Goal: Task Accomplishment & Management: Use online tool/utility

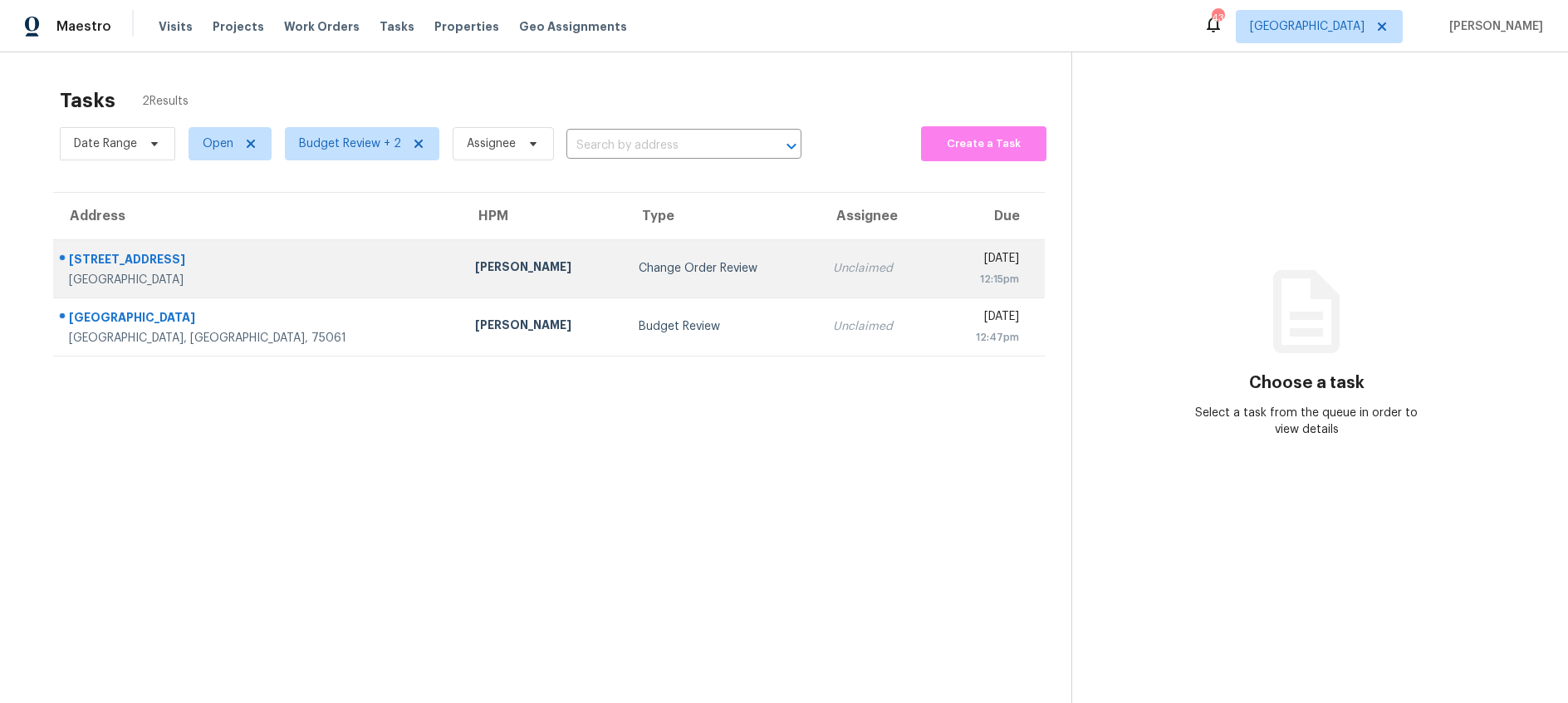
click at [625, 251] on td "Change Order Review" at bounding box center [722, 268] width 193 height 58
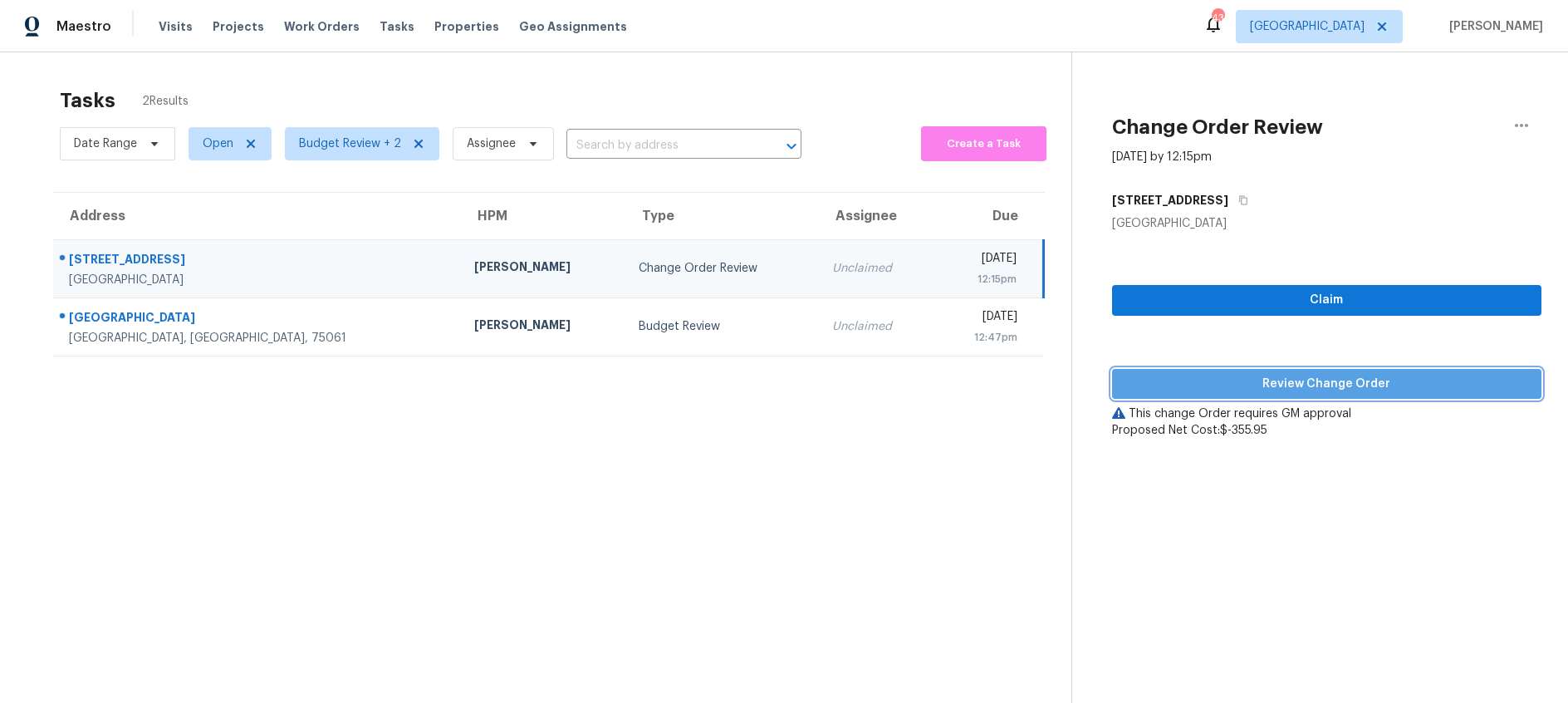
click at [1157, 381] on span "Review Change Order" at bounding box center [1326, 384] width 403 height 21
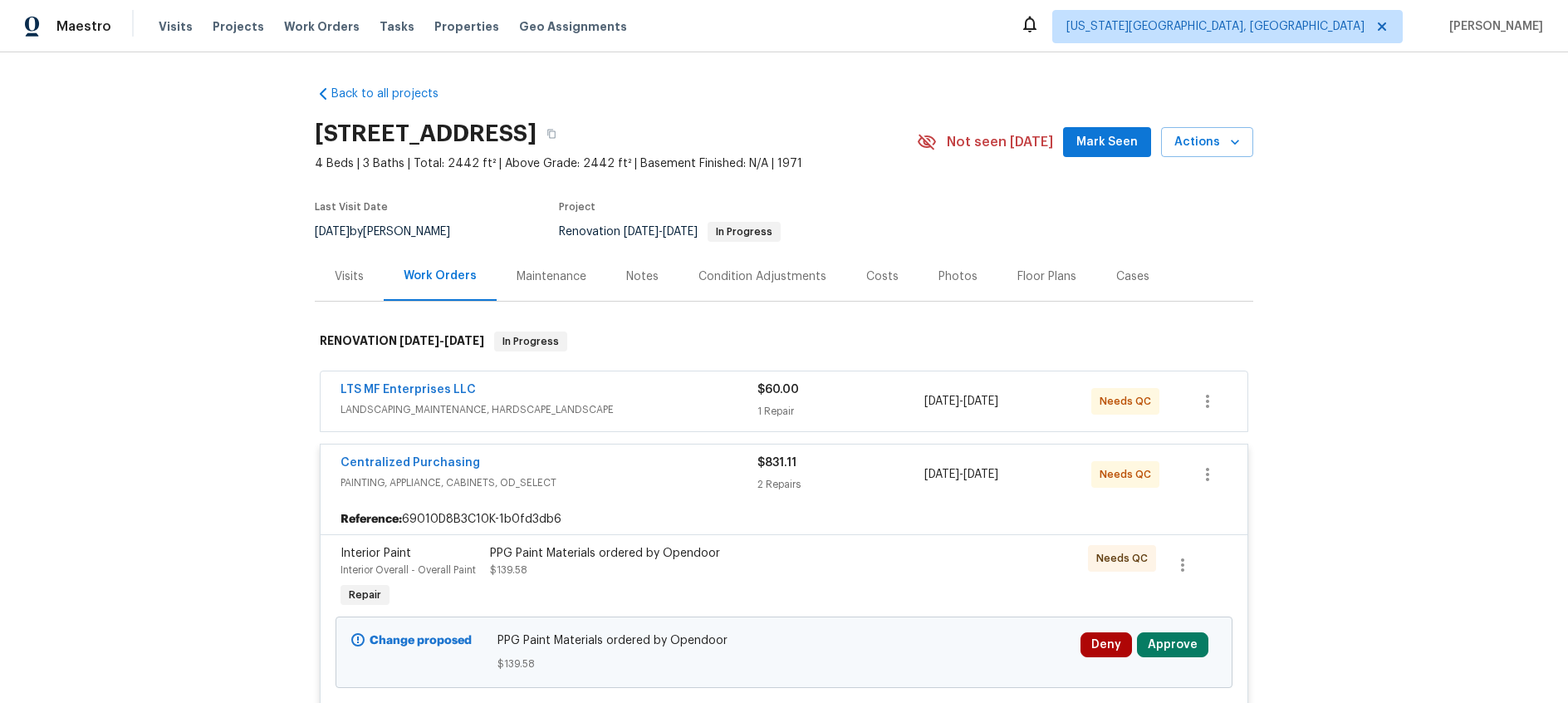
scroll to position [260, 0]
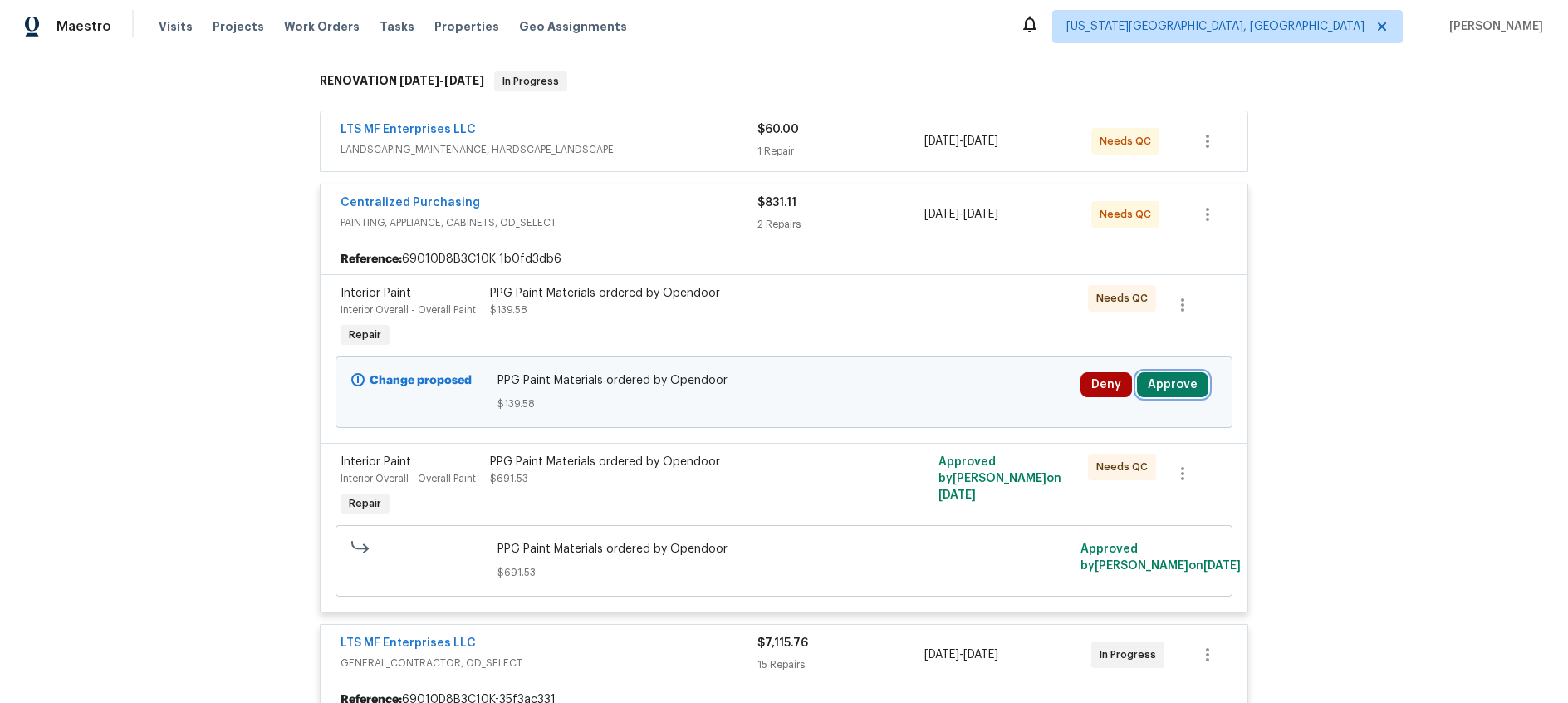
click at [1163, 375] on button "Approve" at bounding box center [1172, 384] width 72 height 25
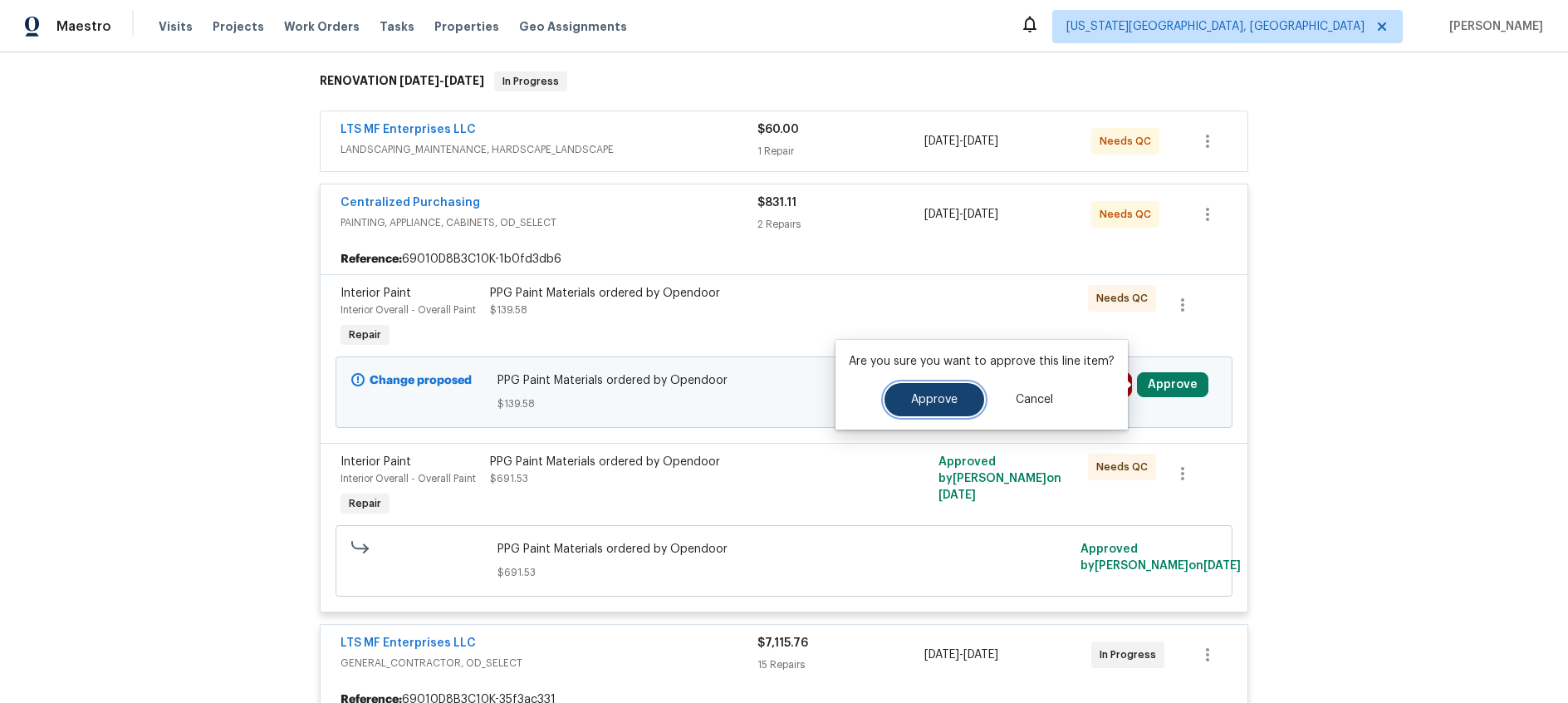
click at [944, 404] on span "Approve" at bounding box center [934, 400] width 47 height 12
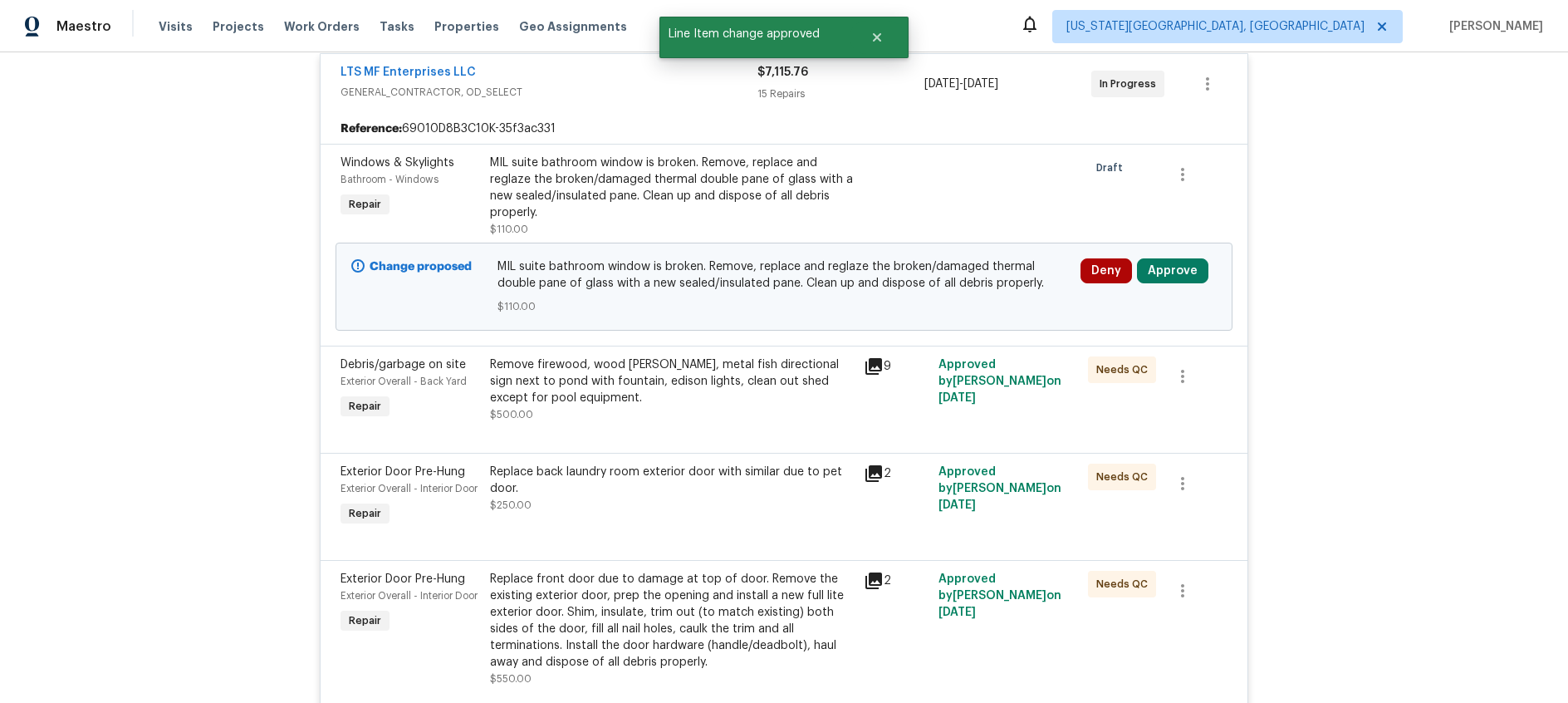
scroll to position [907, 0]
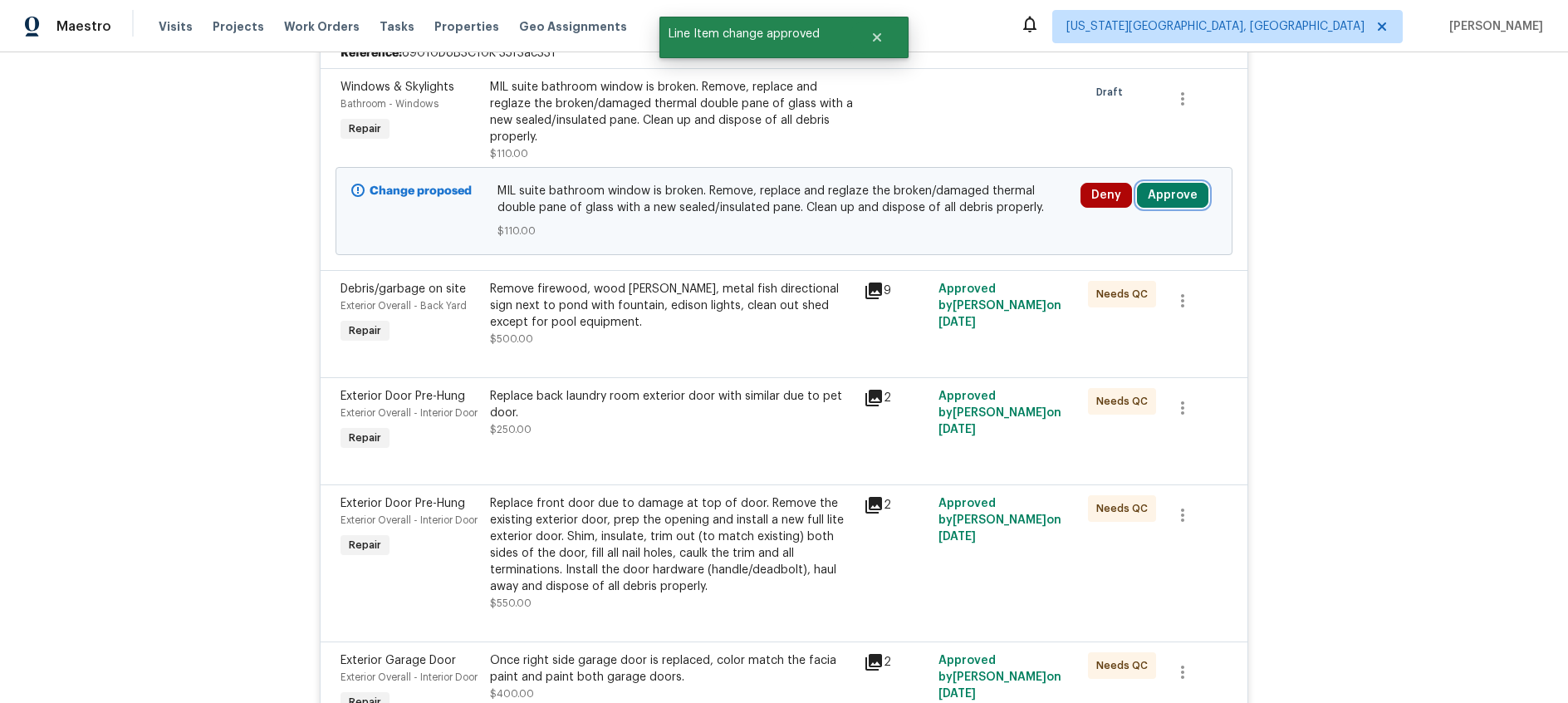
click at [1182, 196] on button "Approve" at bounding box center [1172, 195] width 72 height 25
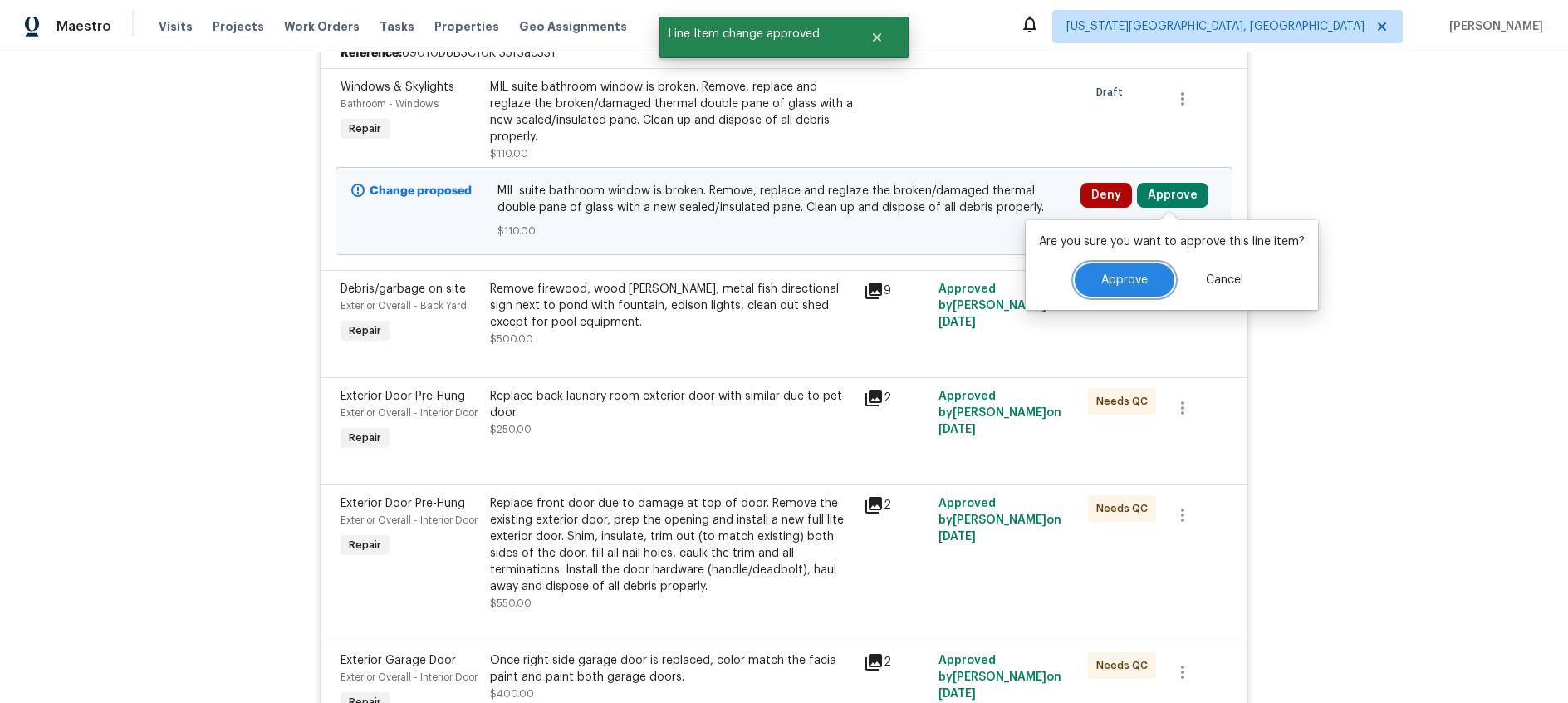
drag, startPoint x: 1128, startPoint y: 279, endPoint x: 888, endPoint y: 221, distance: 246.9
click at [1128, 279] on span "Approve" at bounding box center [1124, 280] width 47 height 12
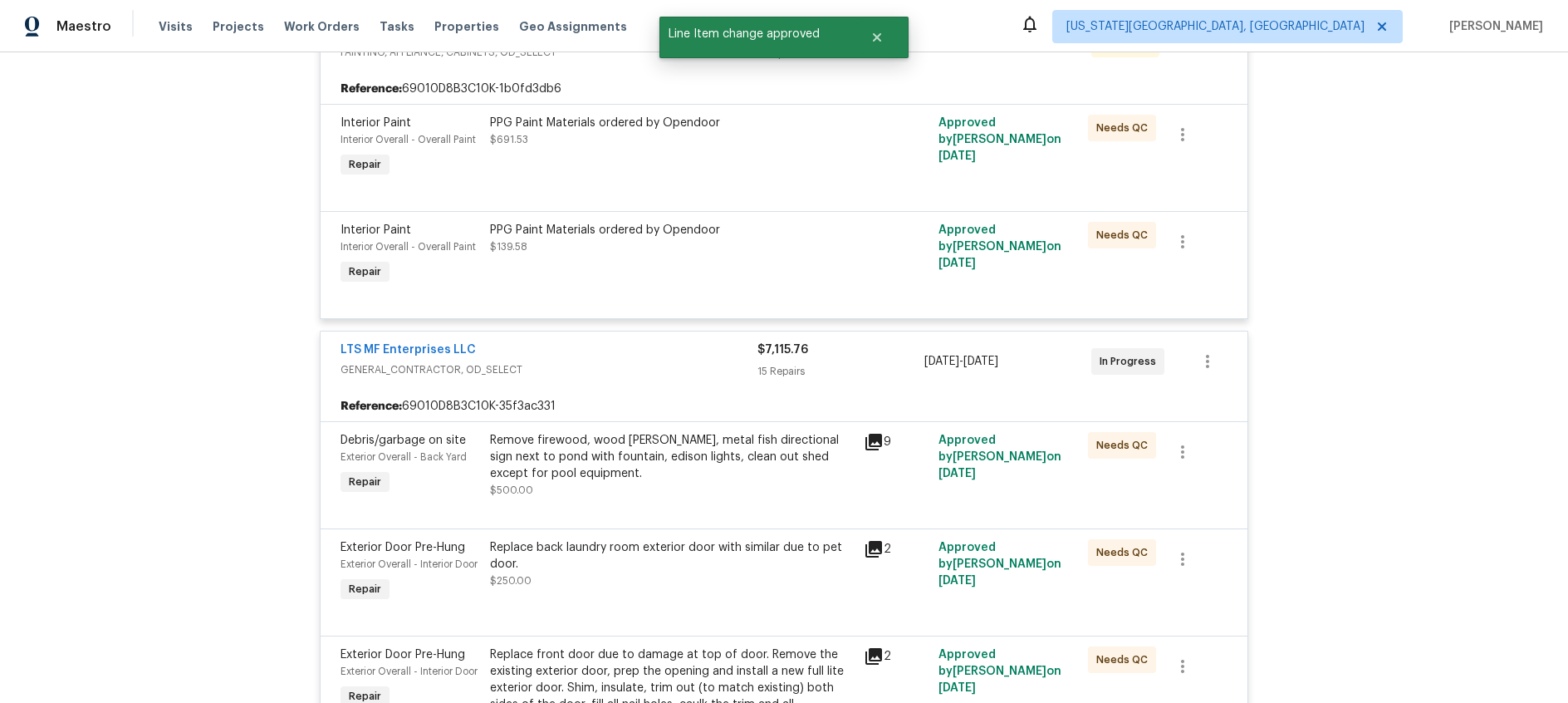
scroll to position [783, 0]
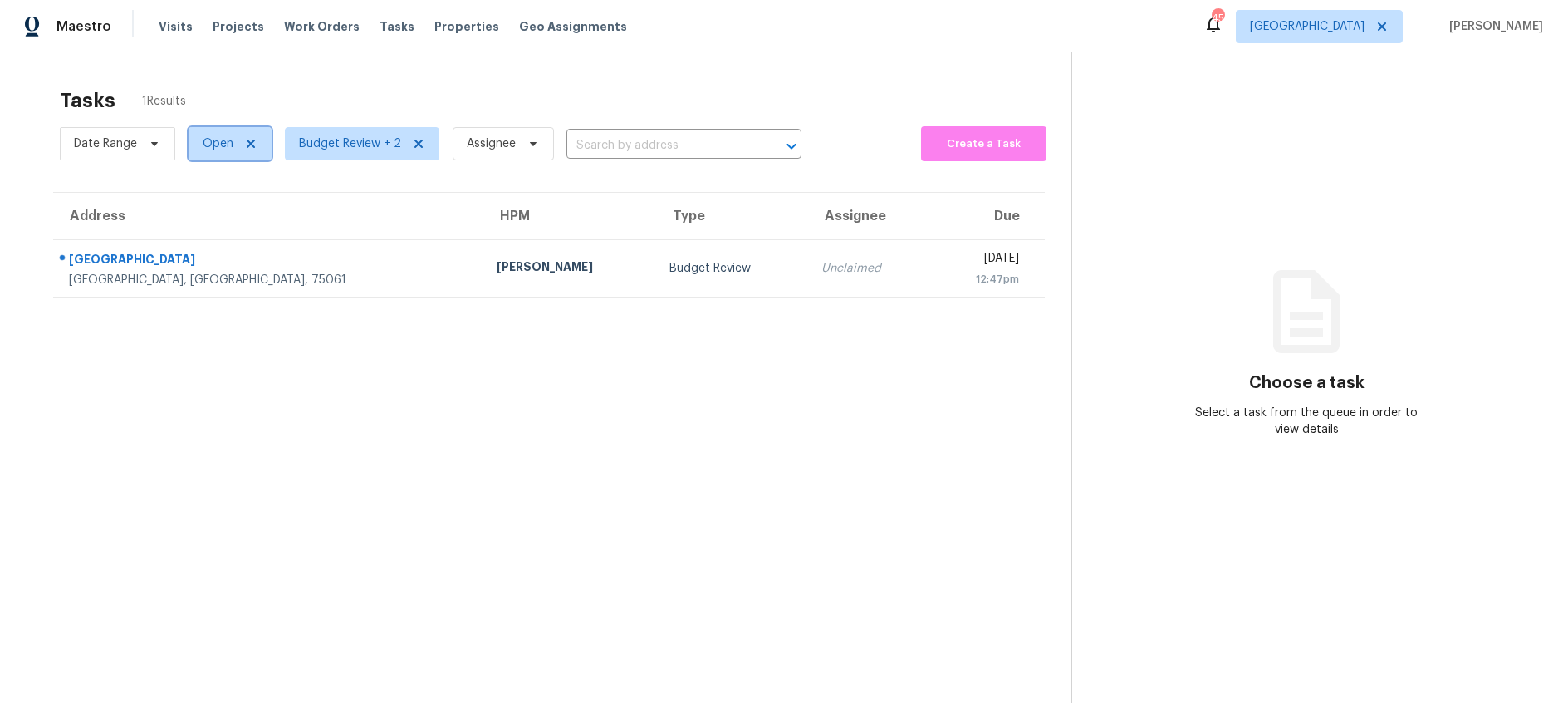
click at [250, 146] on icon at bounding box center [250, 143] width 13 height 13
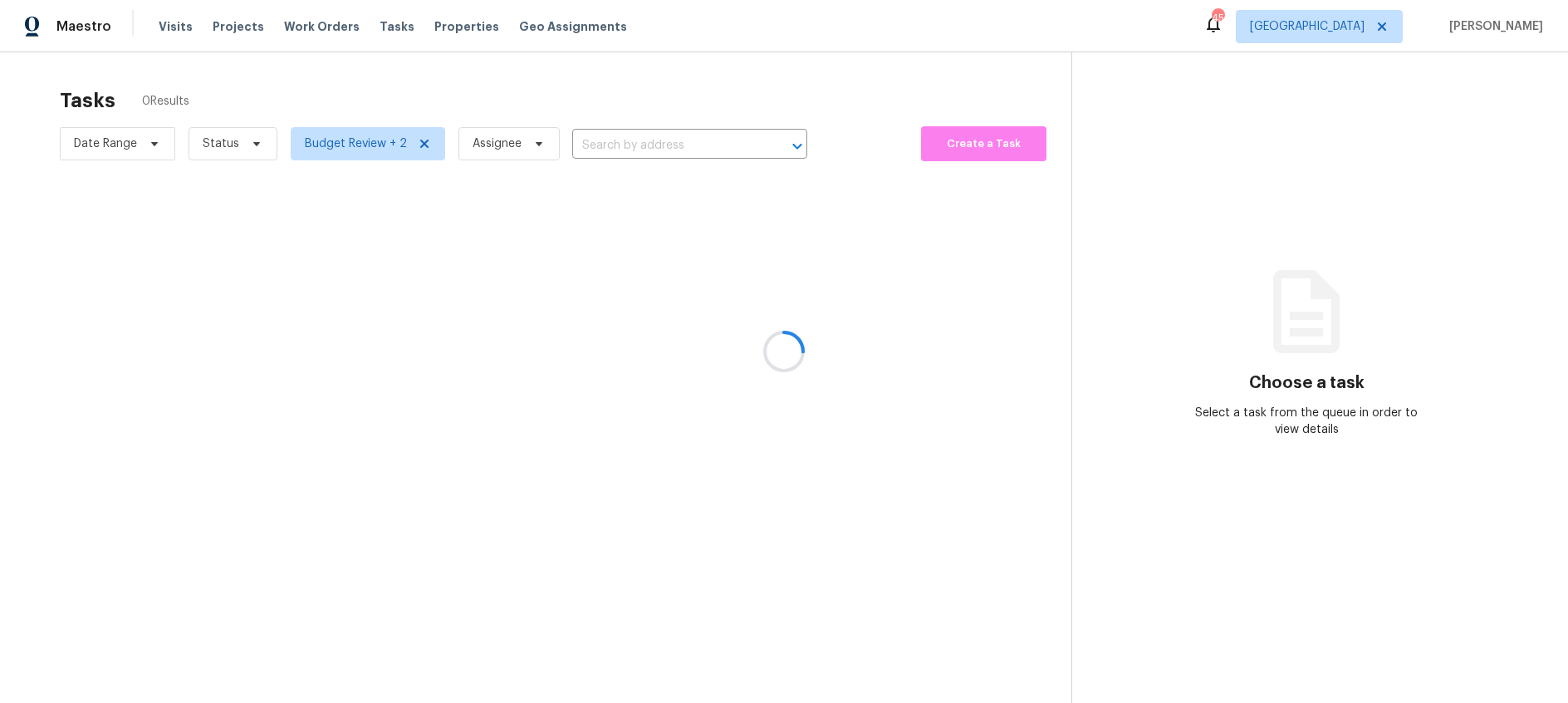
click at [250, 147] on div at bounding box center [784, 351] width 1568 height 703
click at [421, 141] on div at bounding box center [784, 351] width 1568 height 703
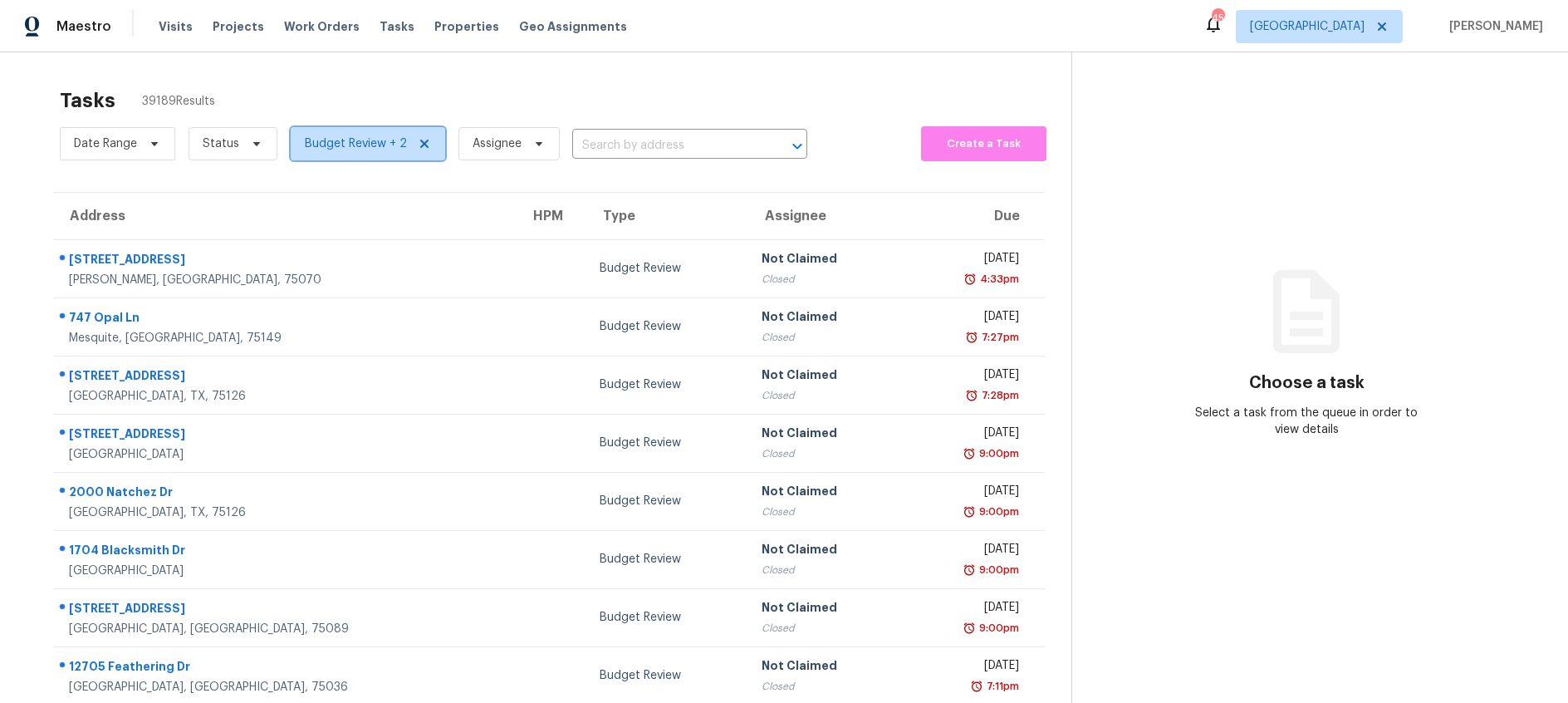
click at [421, 144] on icon at bounding box center [425, 143] width 9 height 9
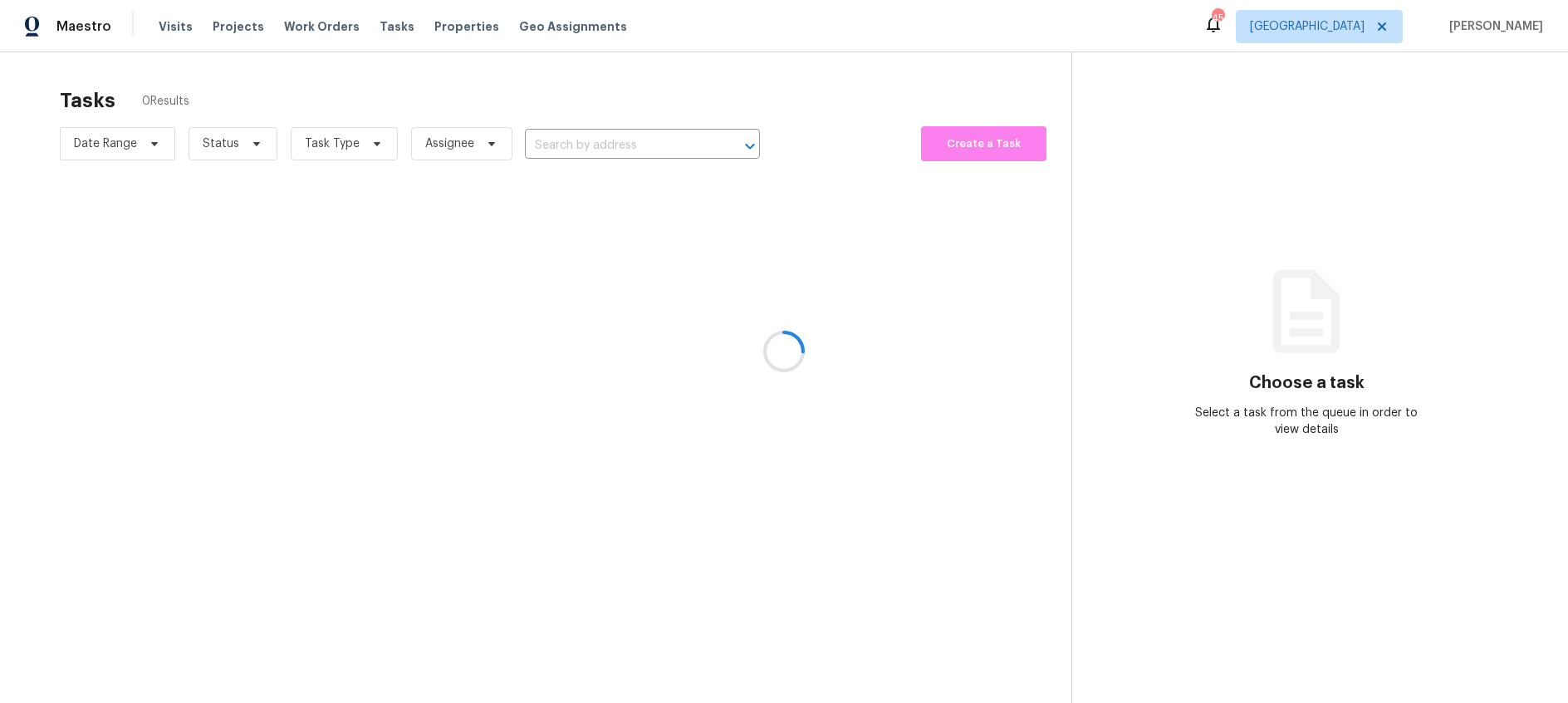
click at [350, 145] on div at bounding box center [784, 351] width 1568 height 703
click at [371, 143] on div at bounding box center [784, 351] width 1568 height 703
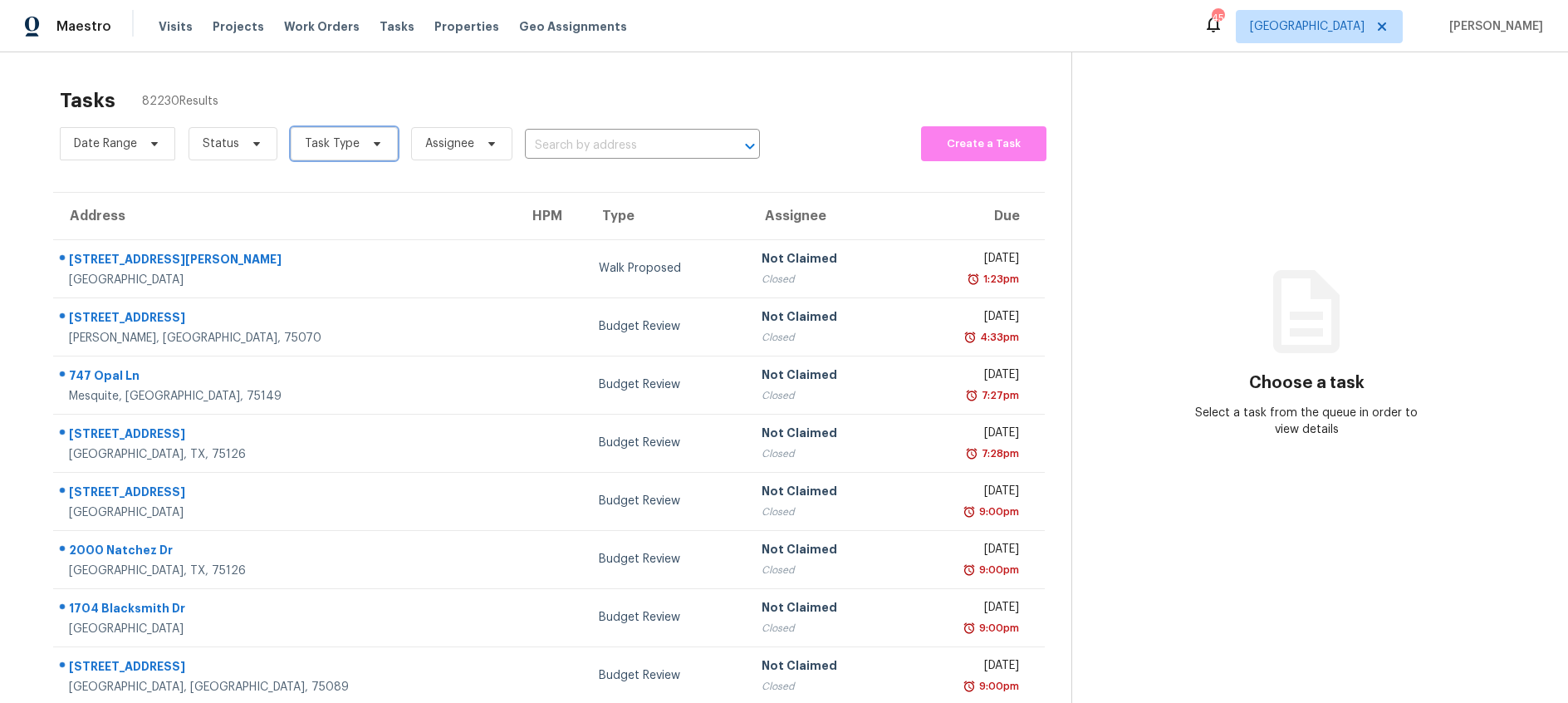
click at [374, 143] on icon at bounding box center [377, 144] width 7 height 4
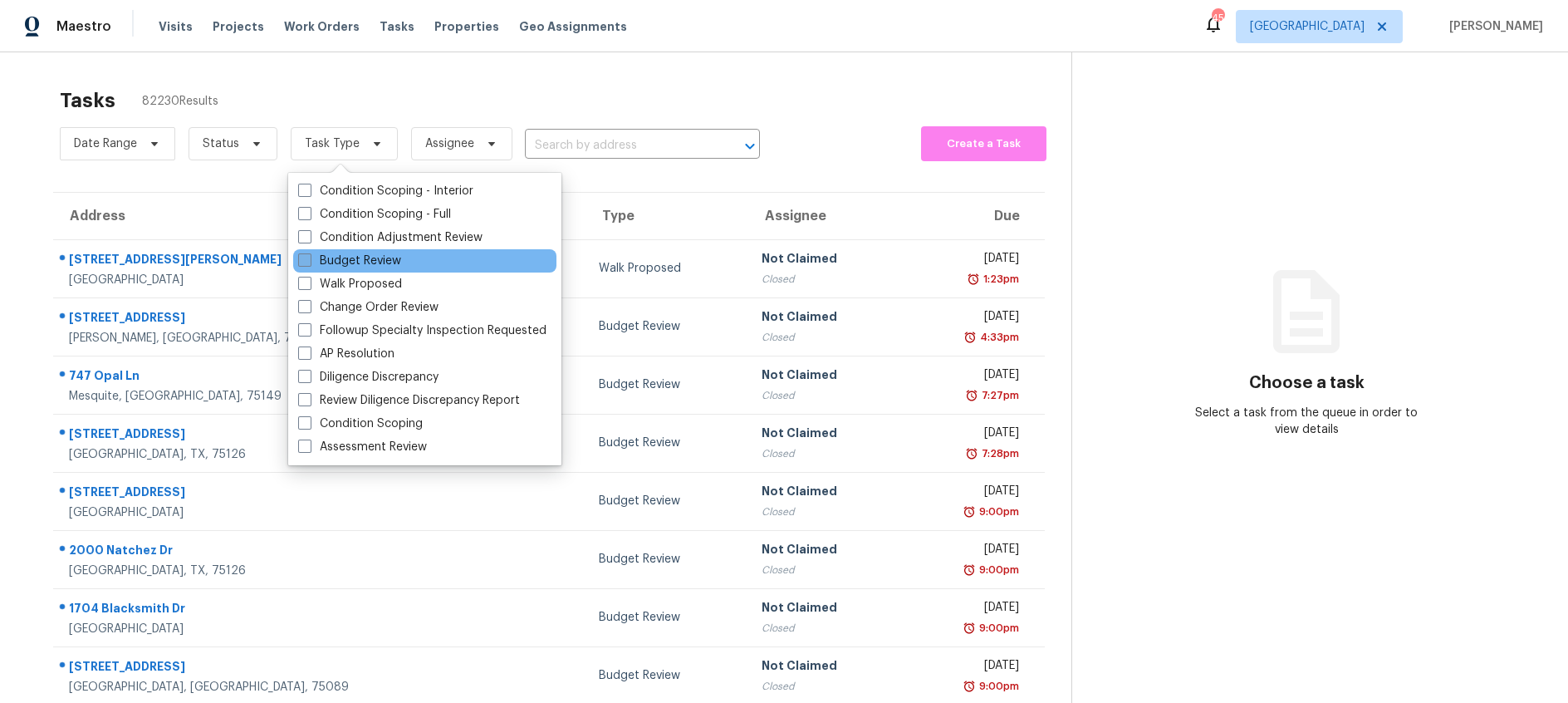
click at [307, 261] on span at bounding box center [305, 260] width 13 height 13
click at [307, 261] on input "Budget Review" at bounding box center [303, 257] width 11 height 11
checkbox input "true"
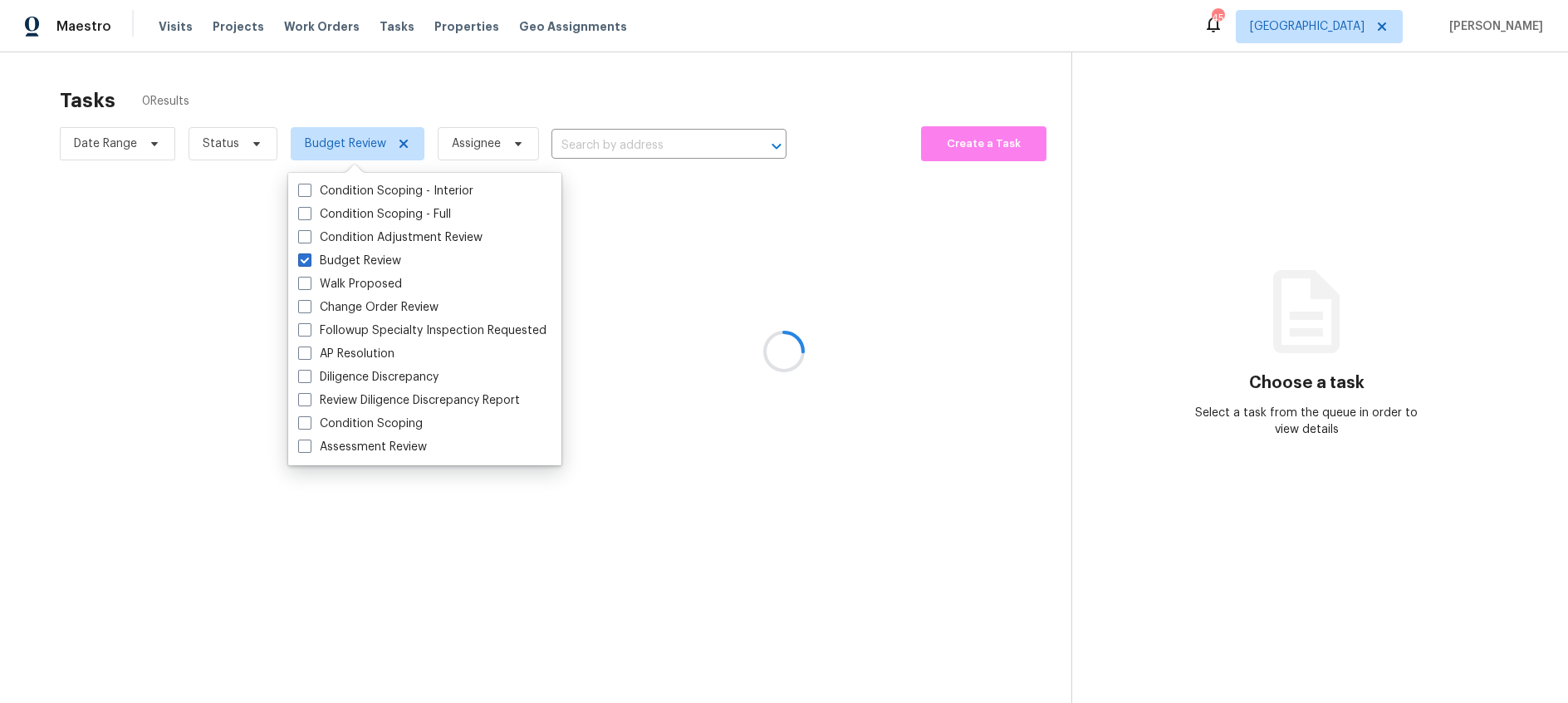
click at [257, 99] on div at bounding box center [784, 351] width 1568 height 703
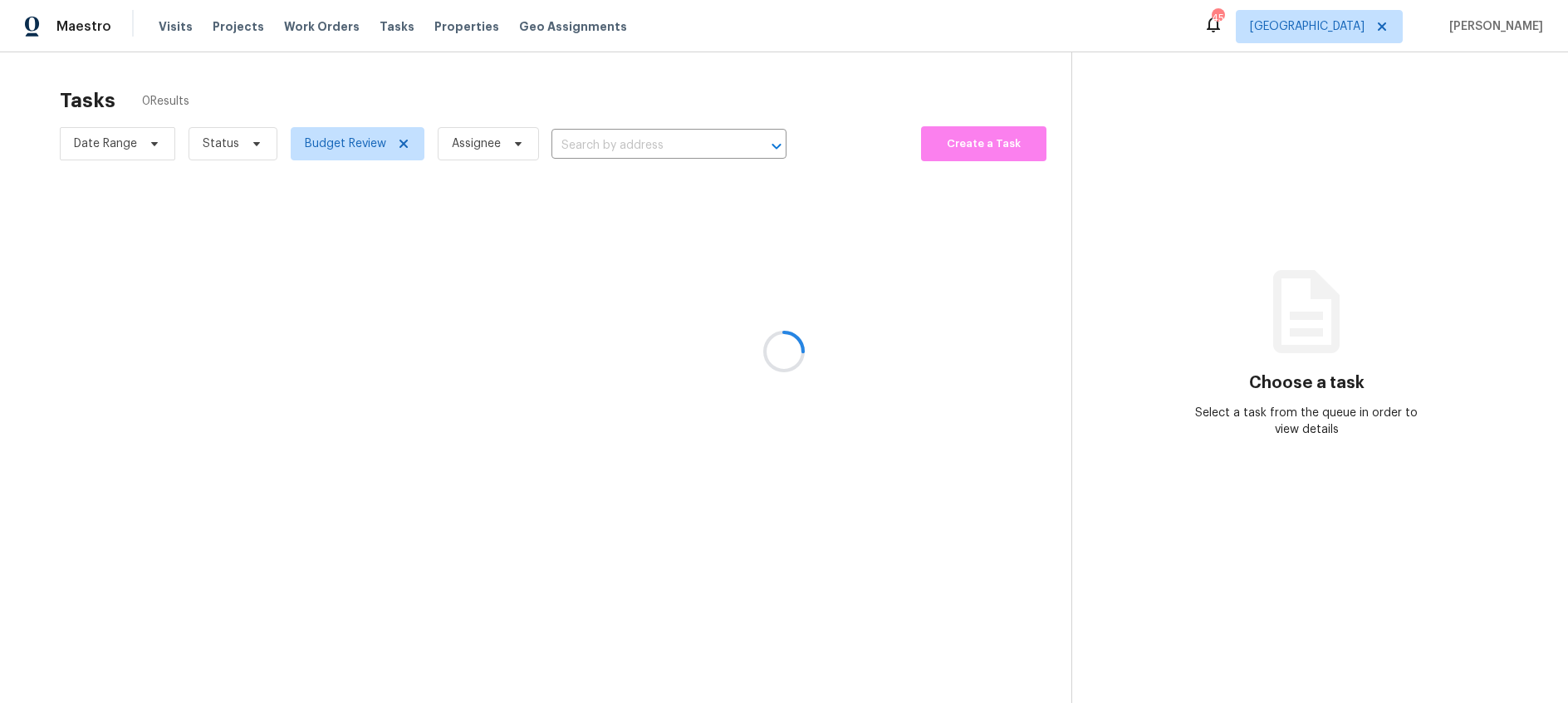
click at [255, 150] on div at bounding box center [784, 351] width 1568 height 703
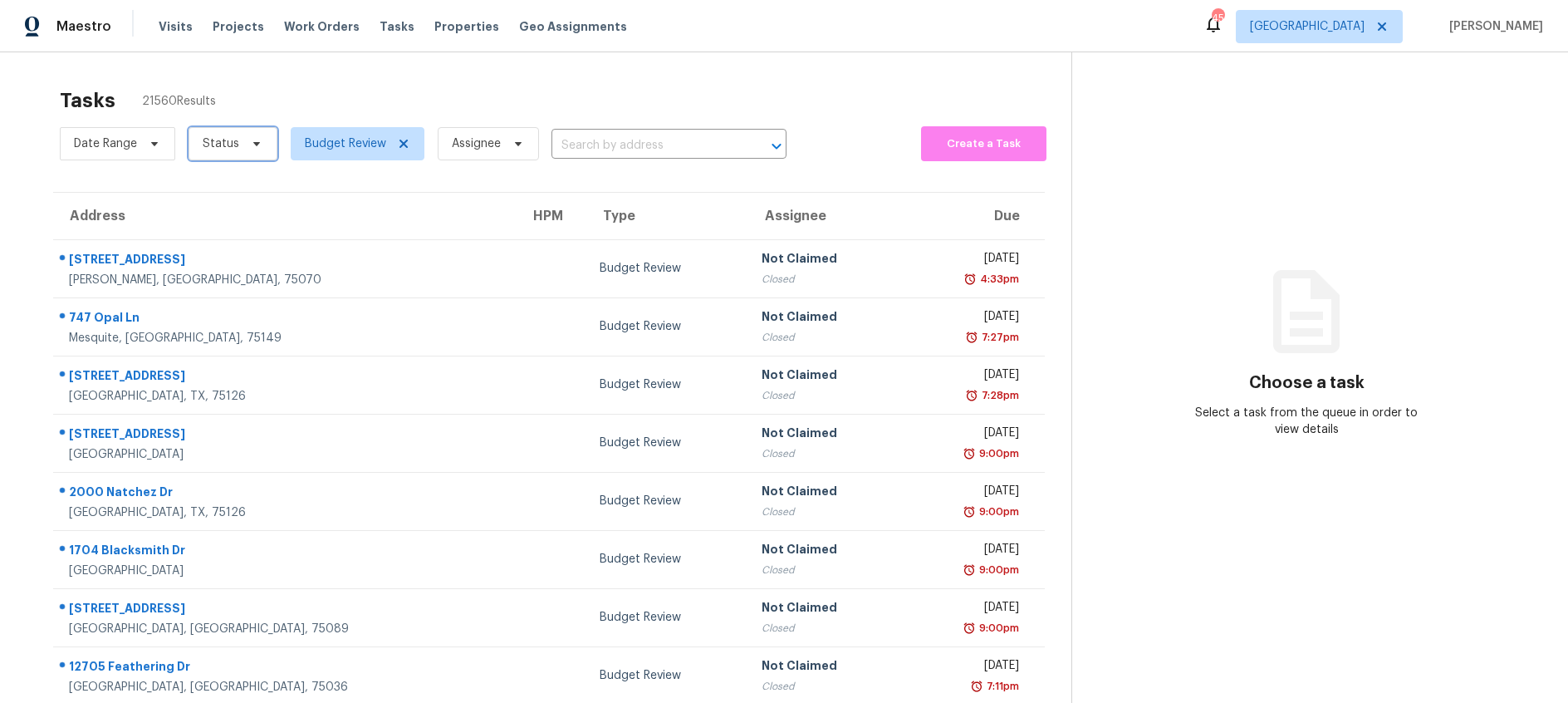
click at [255, 143] on icon at bounding box center [256, 144] width 7 height 4
click at [208, 189] on span at bounding box center [205, 190] width 13 height 13
click at [208, 189] on input "Closed" at bounding box center [203, 187] width 11 height 11
checkbox input "true"
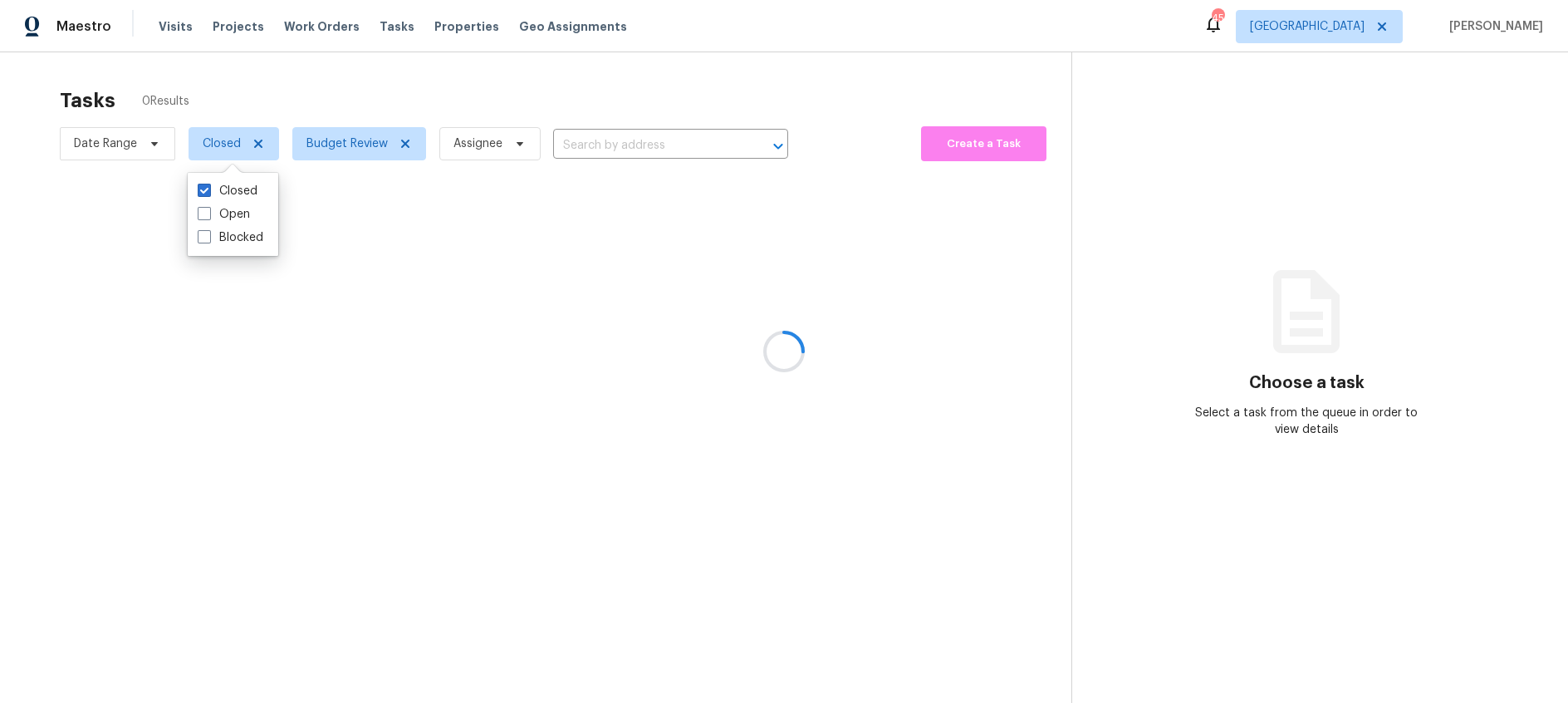
click at [290, 111] on div at bounding box center [784, 351] width 1568 height 703
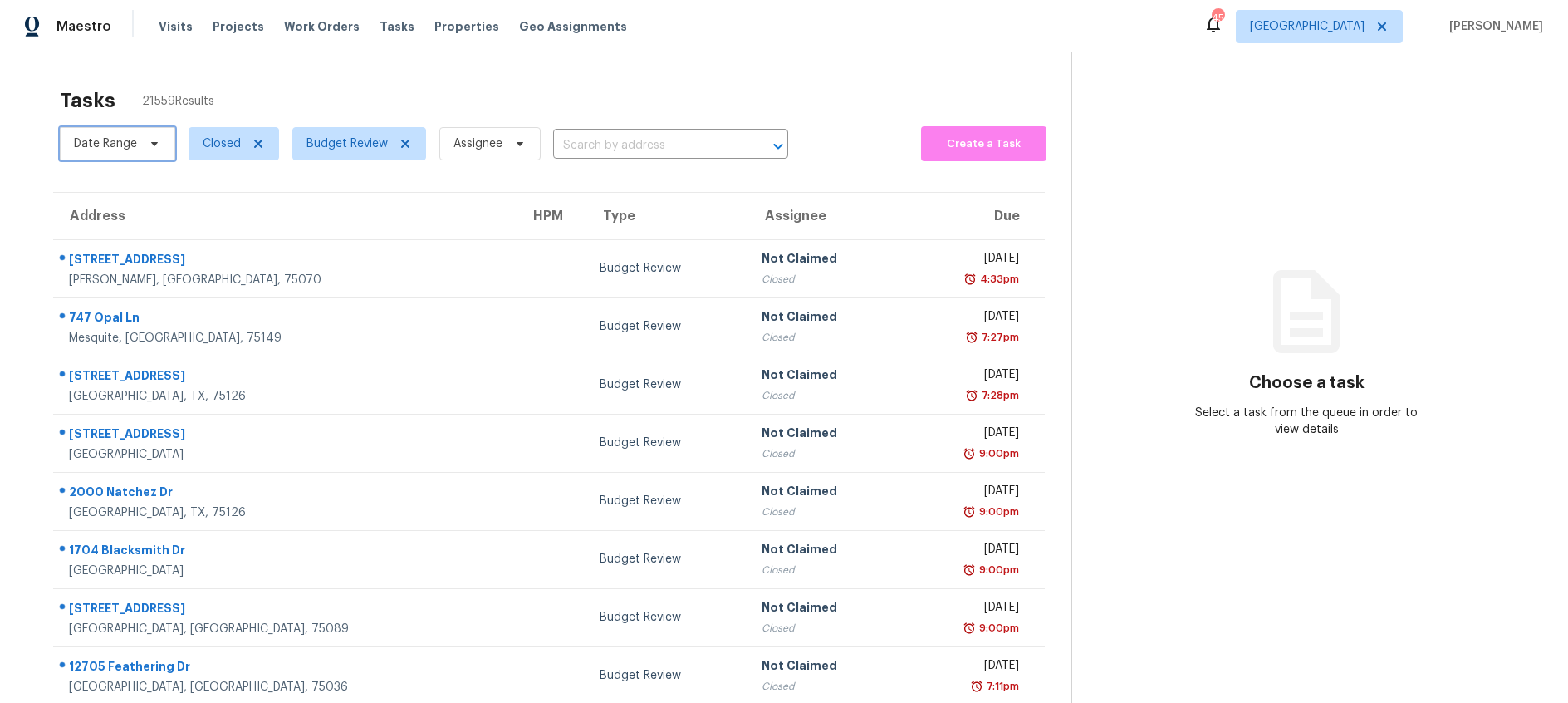
click at [132, 146] on span "Date Range" at bounding box center [105, 143] width 63 height 16
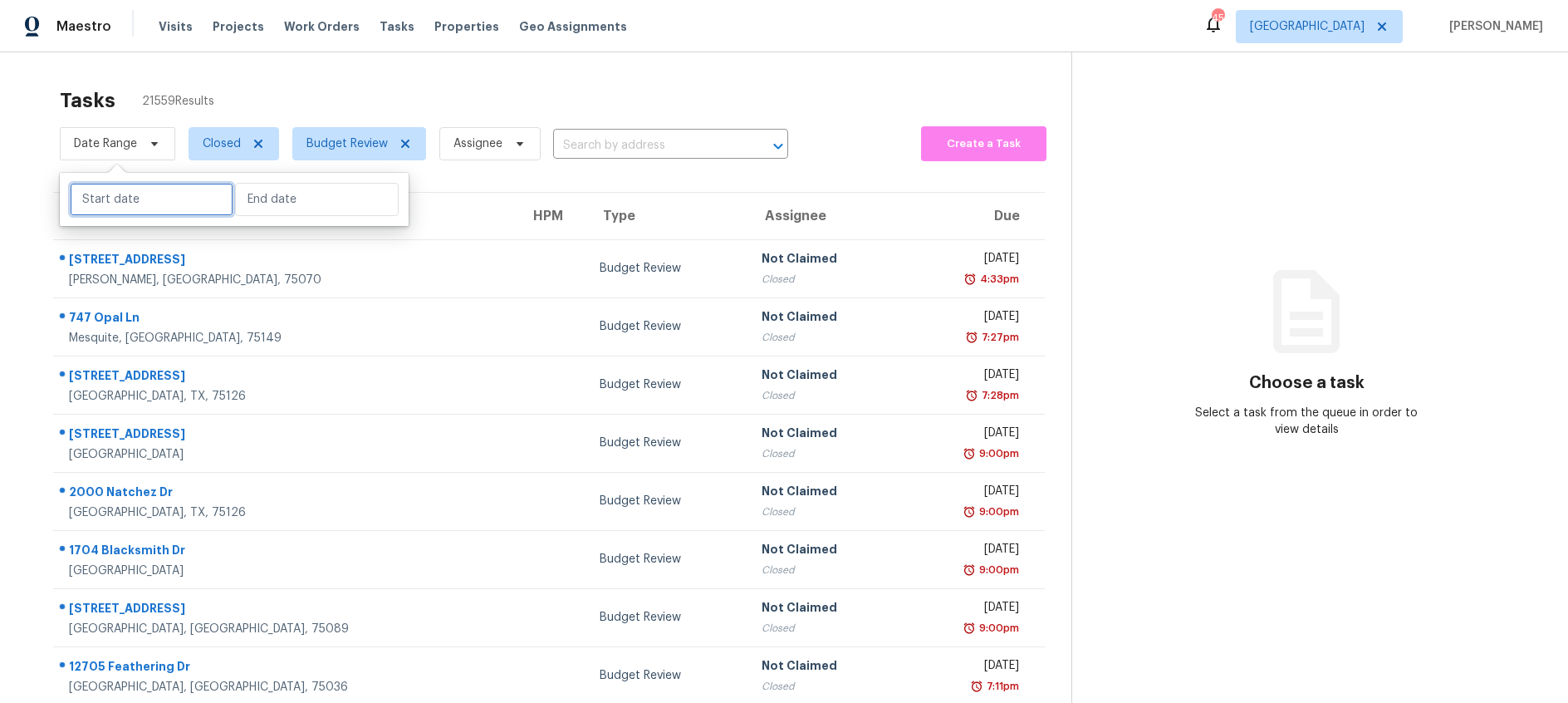
select select "8"
select select "2025"
select select "9"
select select "2025"
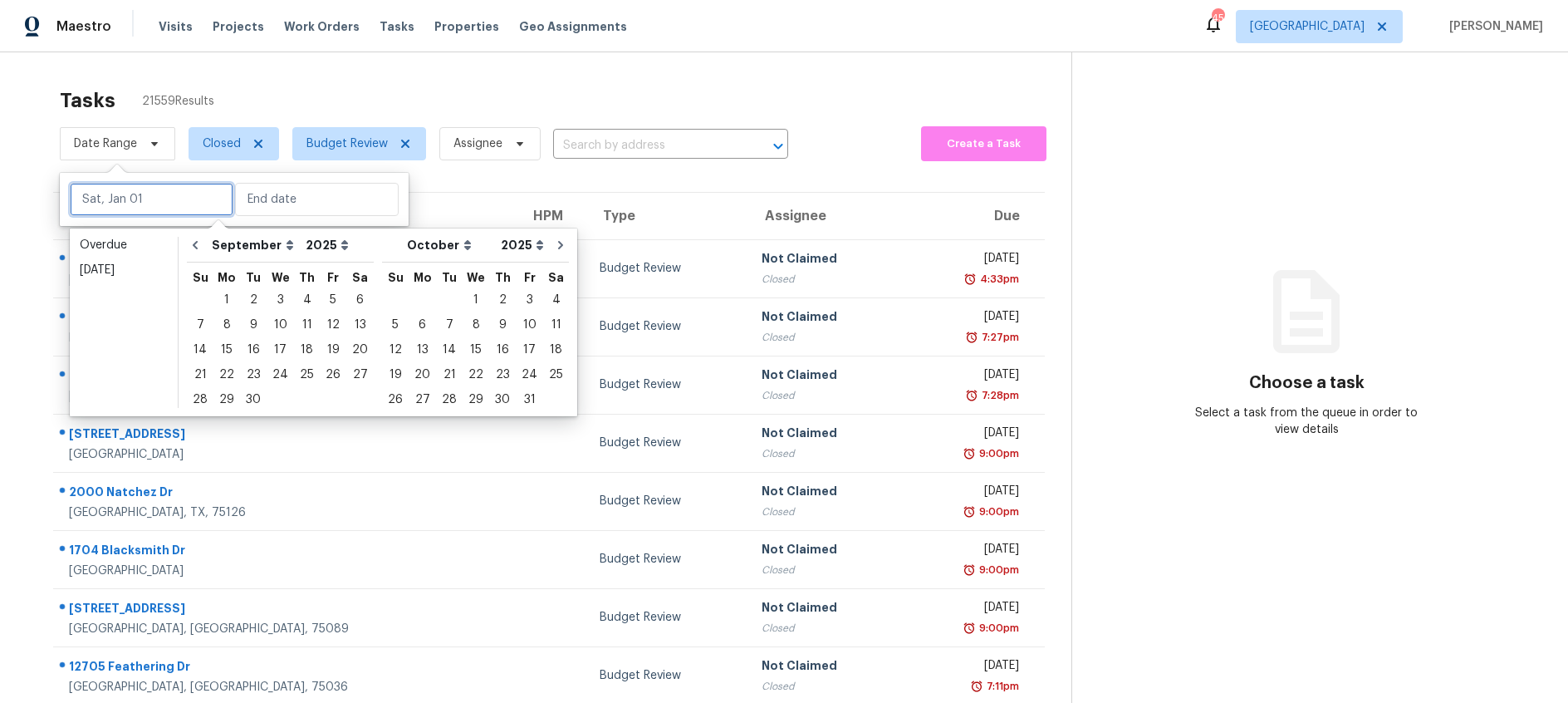
click at [115, 213] on input "text" at bounding box center [151, 199] width 163 height 33
click at [199, 374] on div "21" at bounding box center [200, 375] width 27 height 23
type input "Sun, Sep 21"
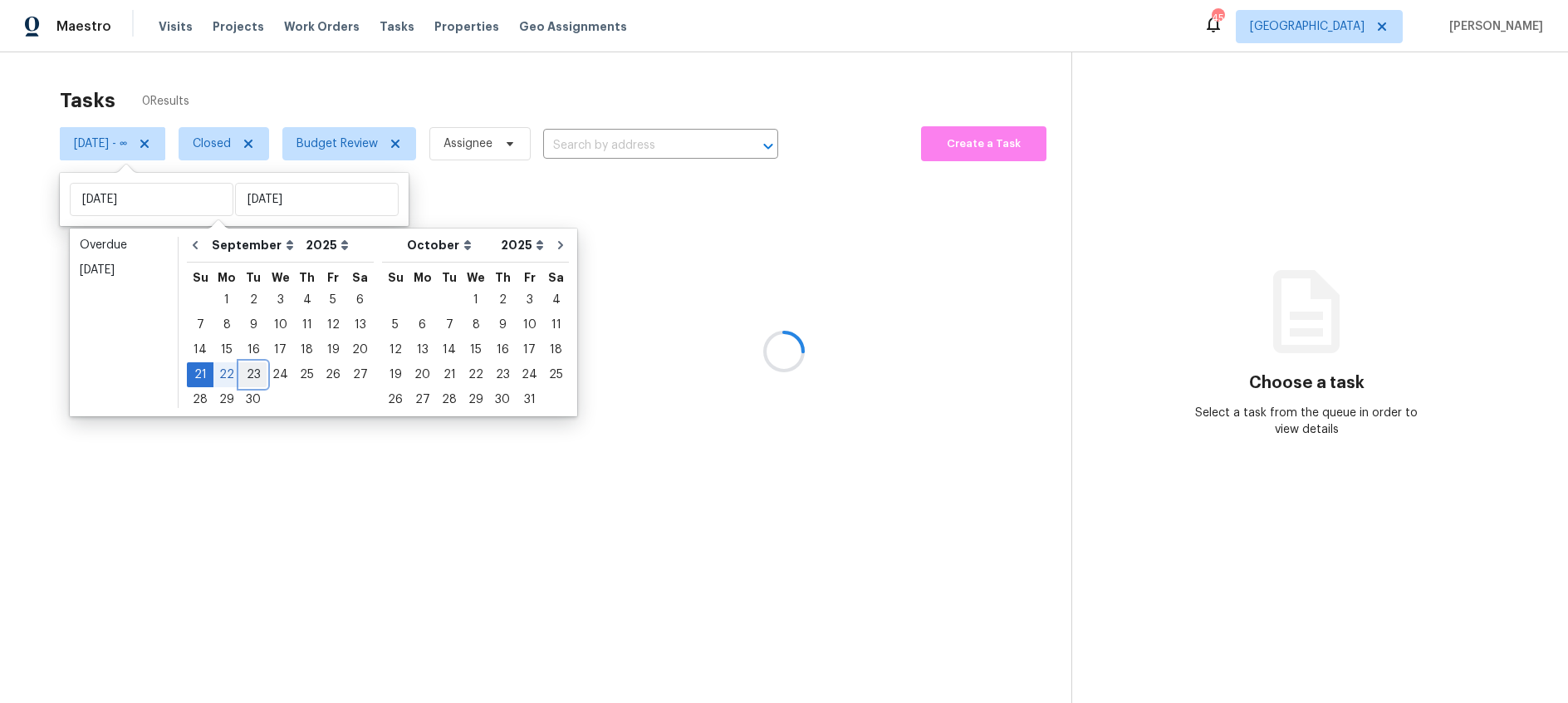
click at [254, 377] on div "23" at bounding box center [253, 375] width 27 height 23
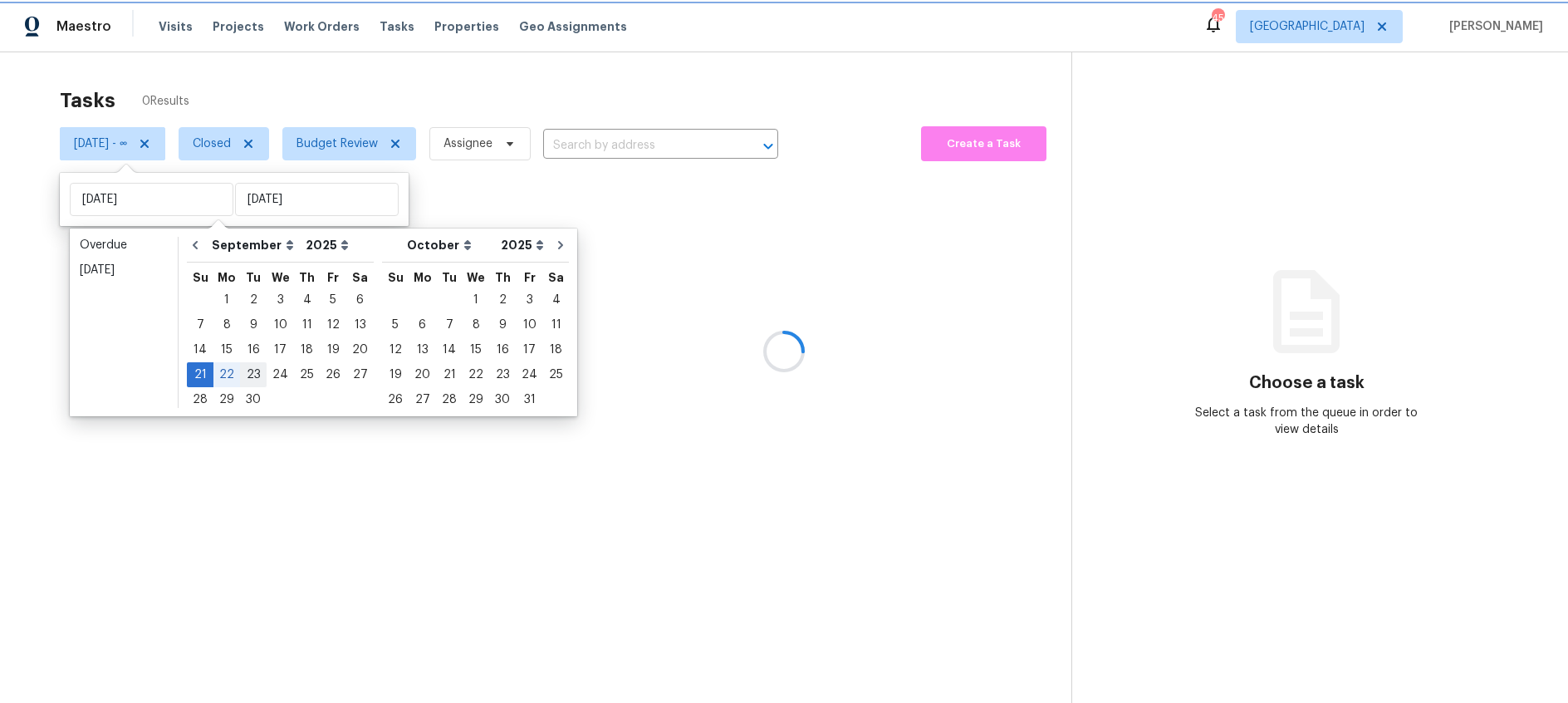
type input "Tue, Sep 23"
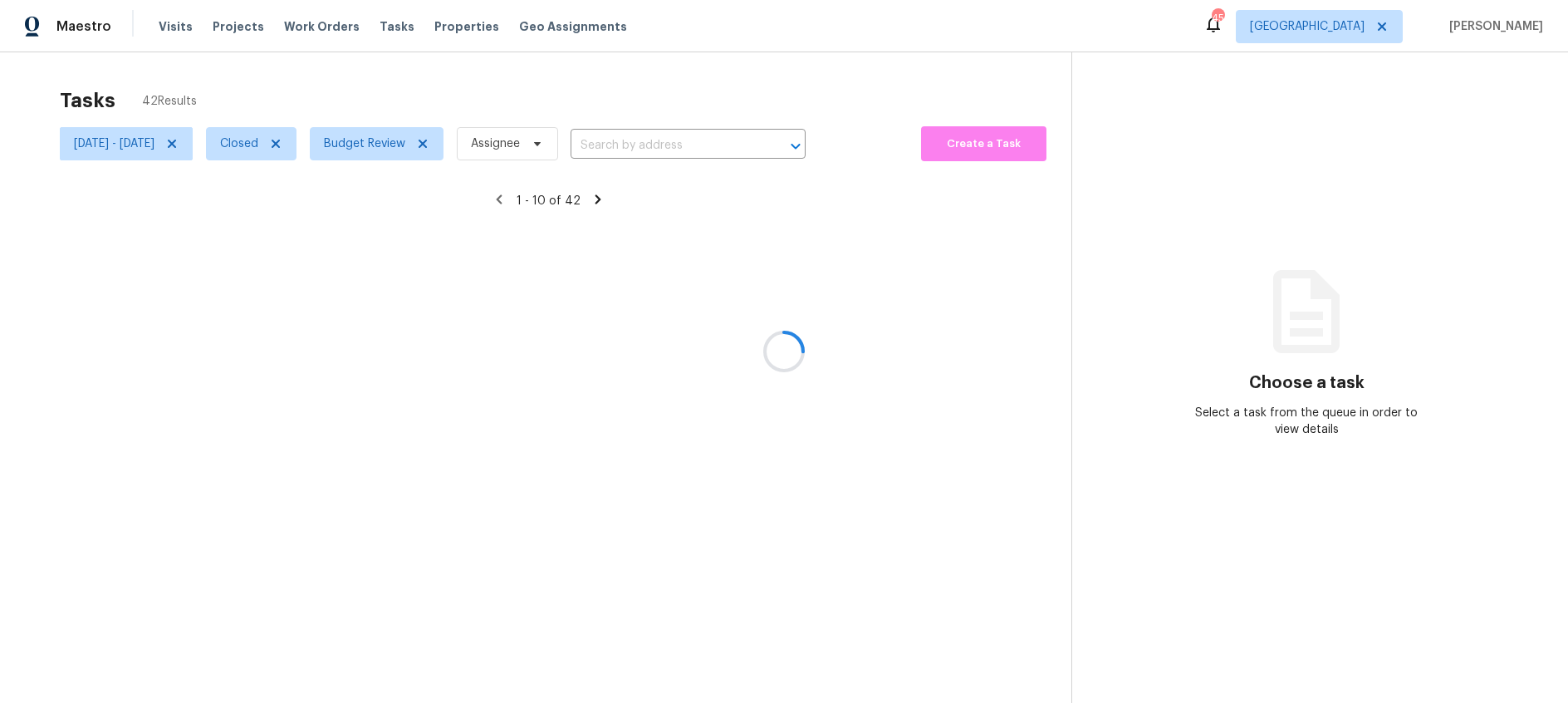
click at [289, 89] on div at bounding box center [784, 351] width 1568 height 703
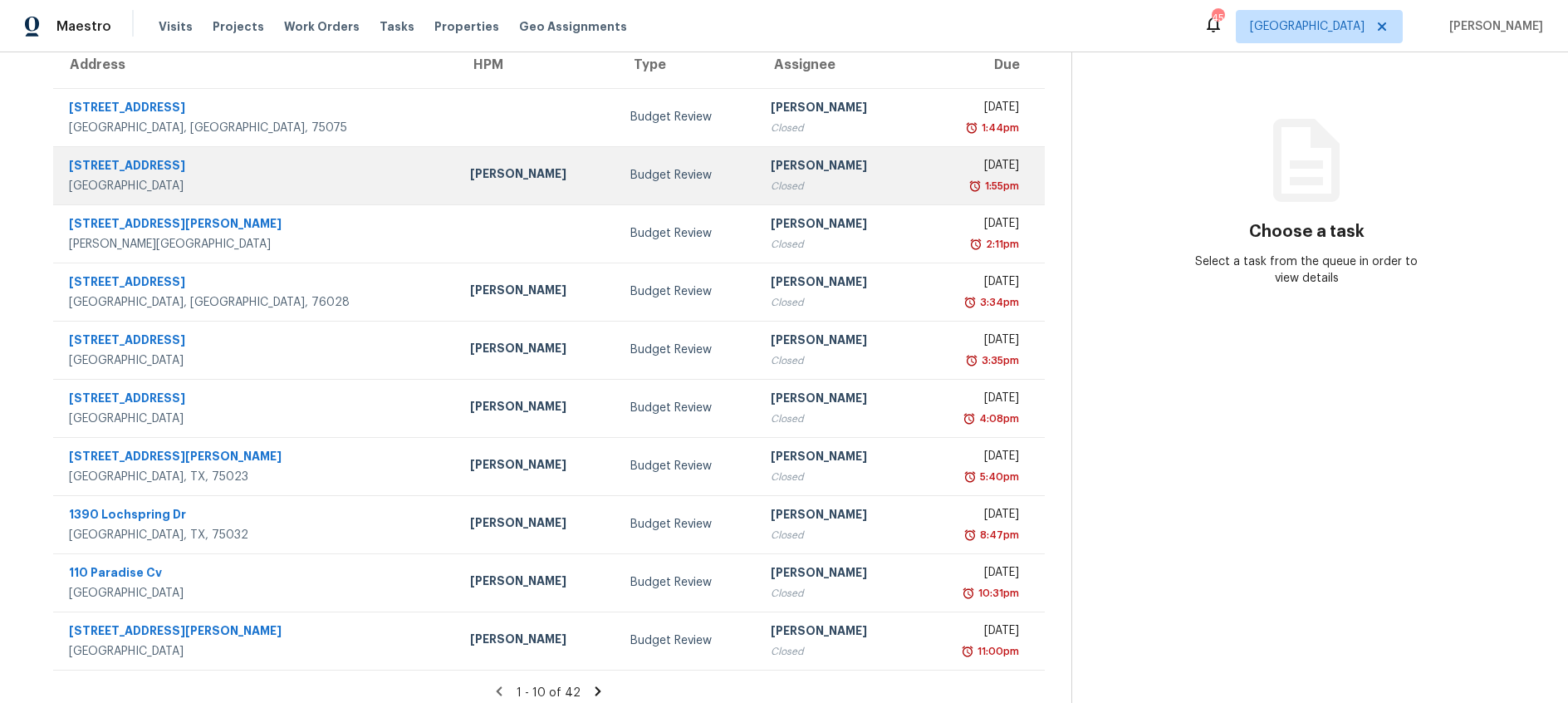
scroll to position [163, 0]
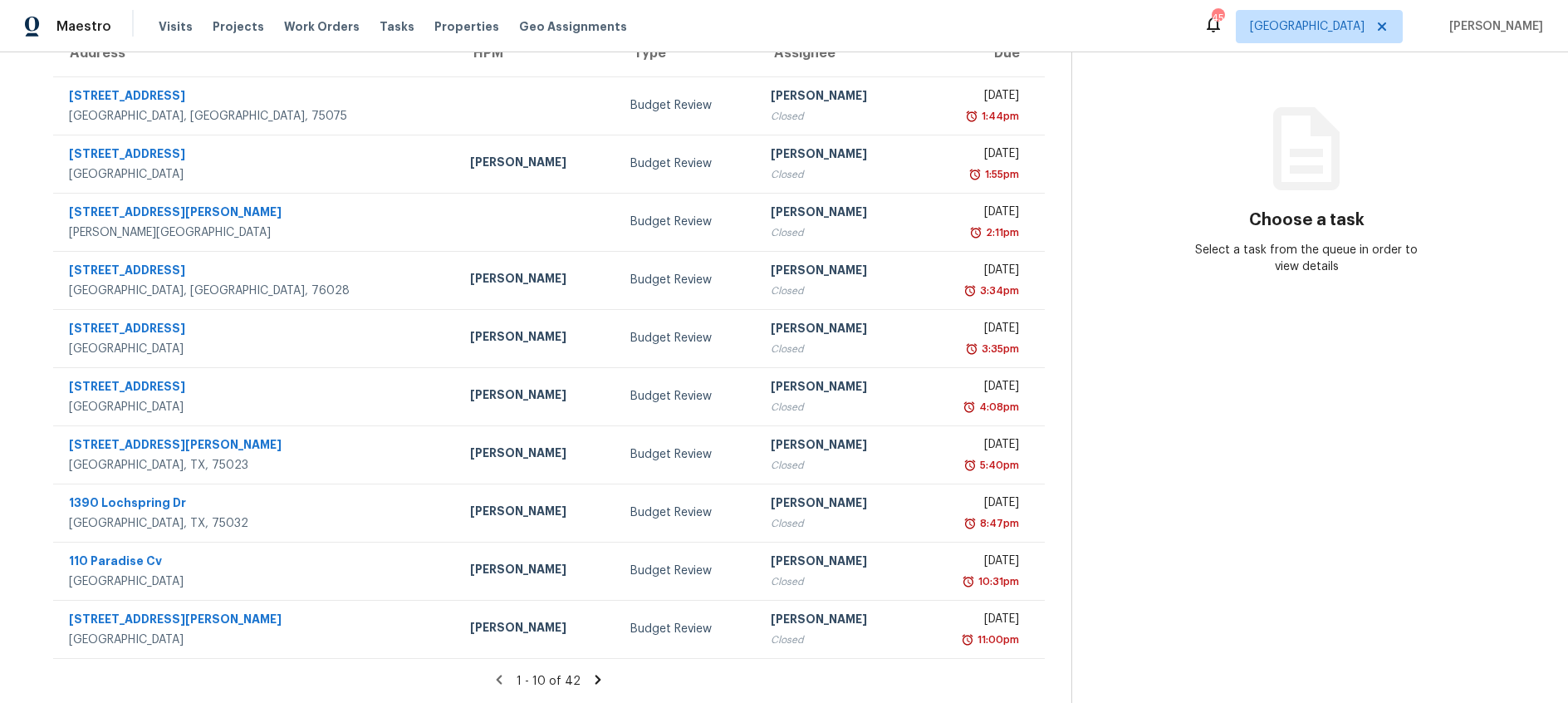
click at [593, 680] on icon at bounding box center [599, 680] width 15 height 15
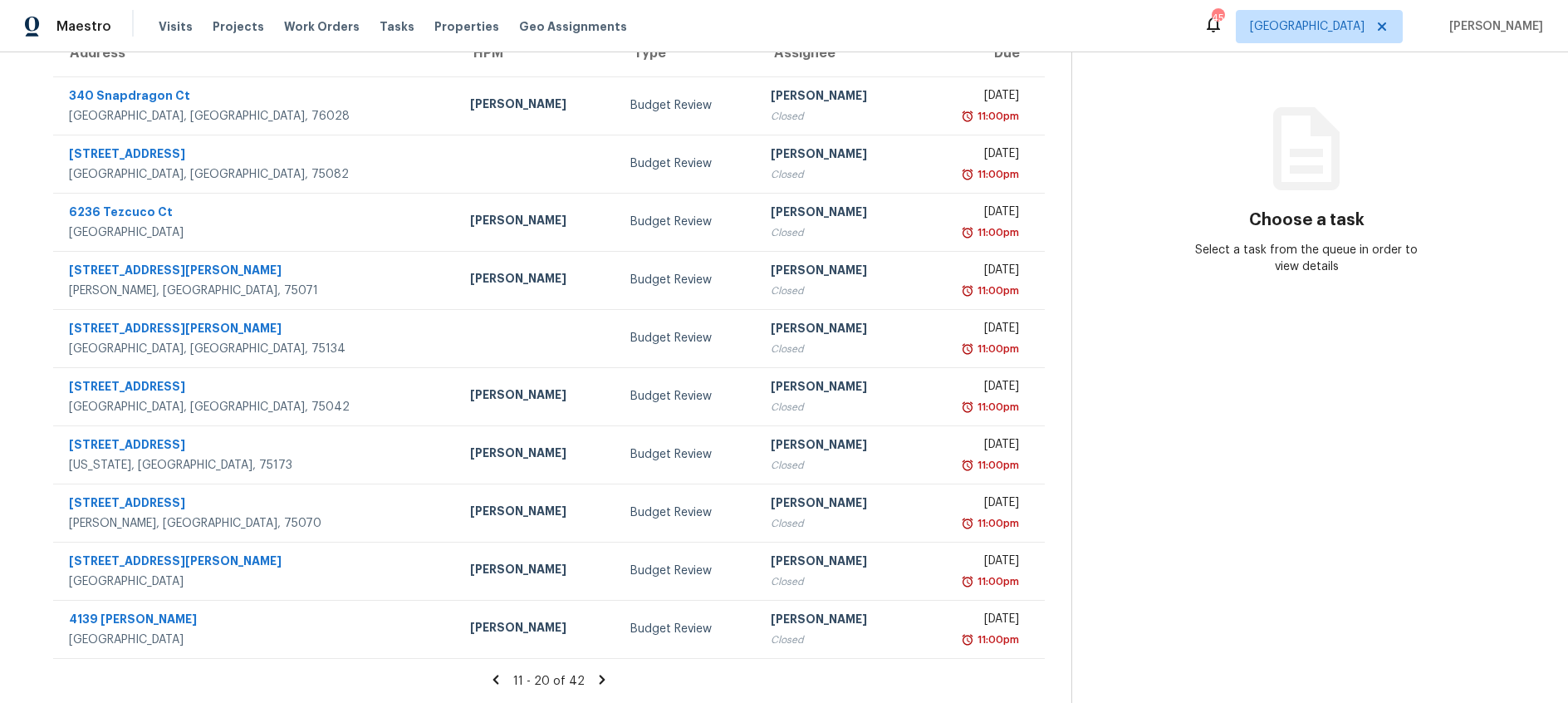
click at [599, 678] on icon at bounding box center [601, 679] width 6 height 10
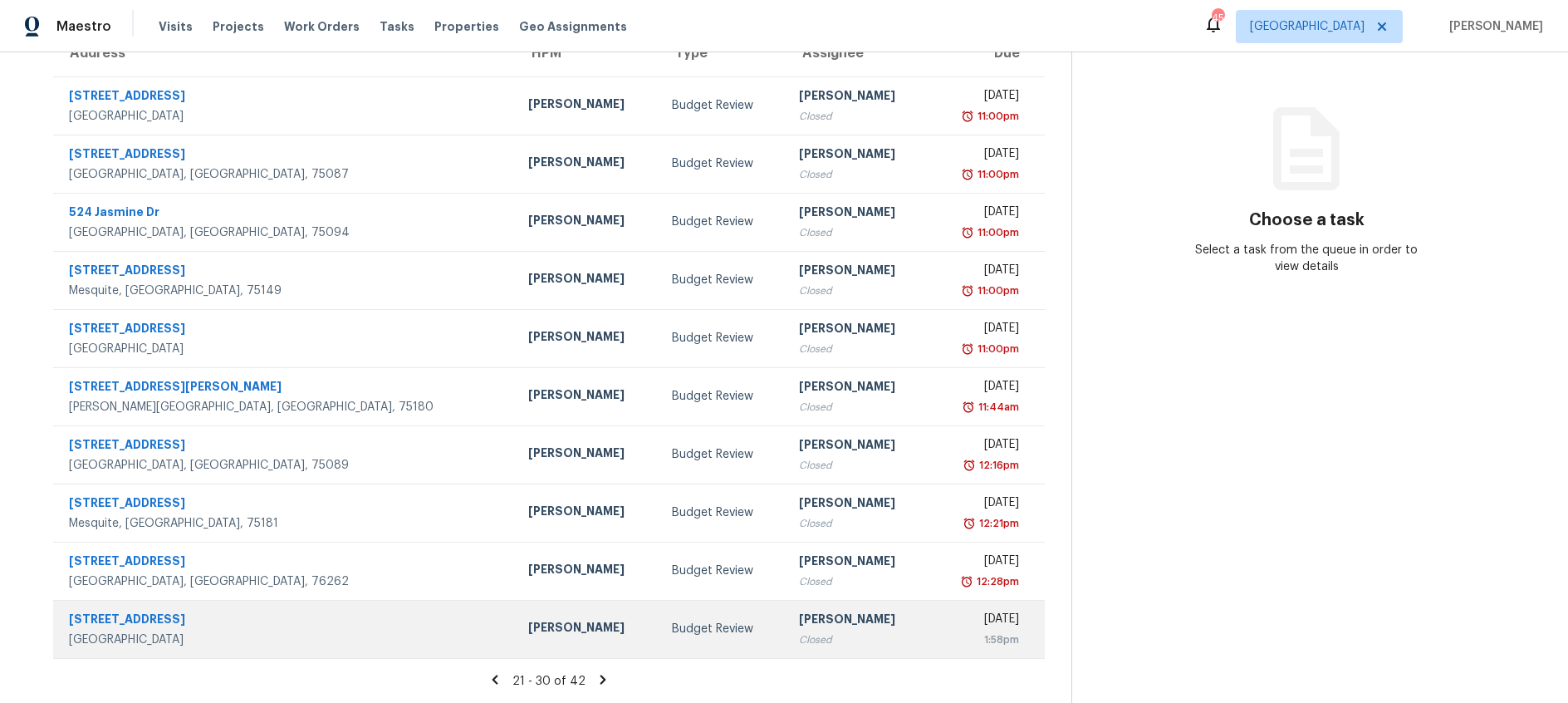
click at [125, 620] on div "112 Sunrise Dr" at bounding box center [285, 621] width 433 height 21
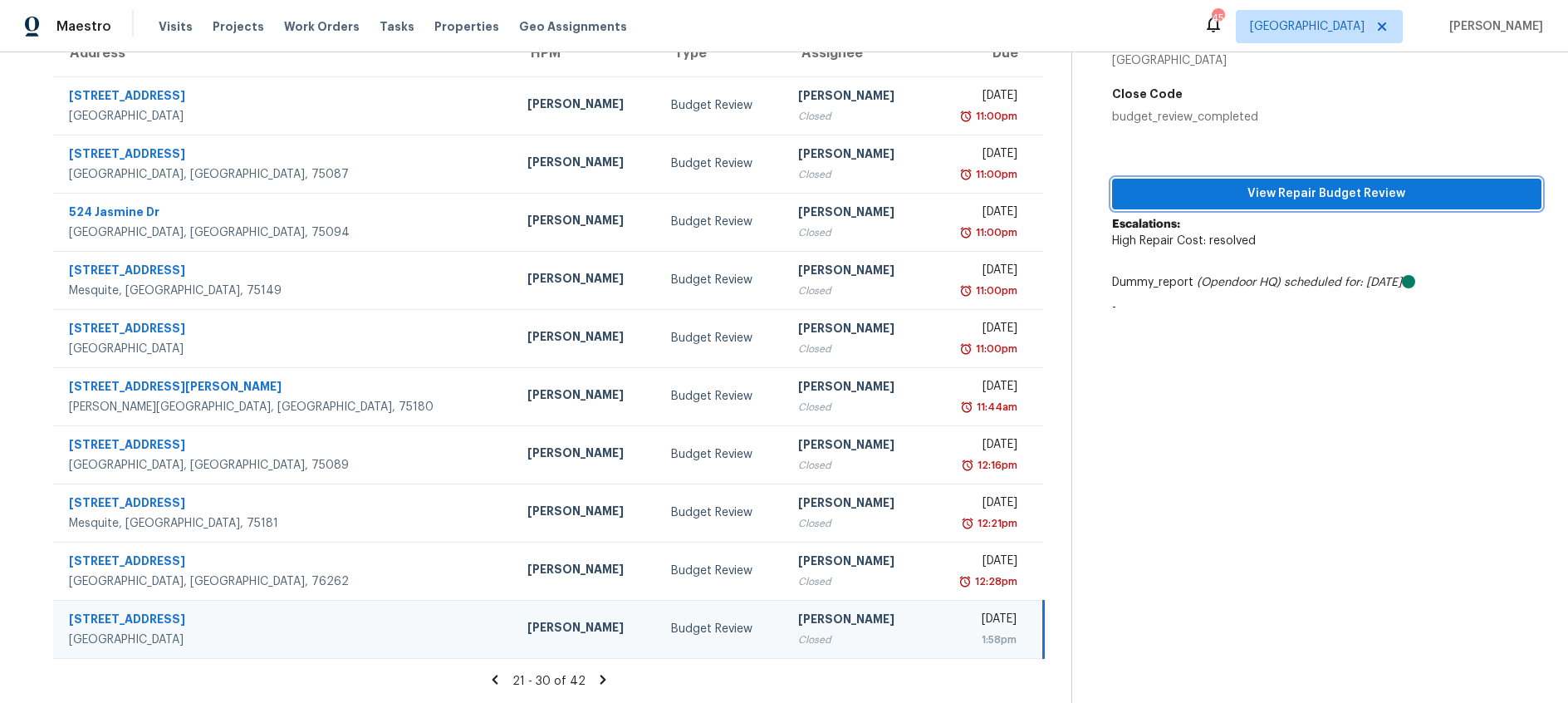
click at [1213, 199] on span "View Repair Budget Review" at bounding box center [1326, 194] width 403 height 21
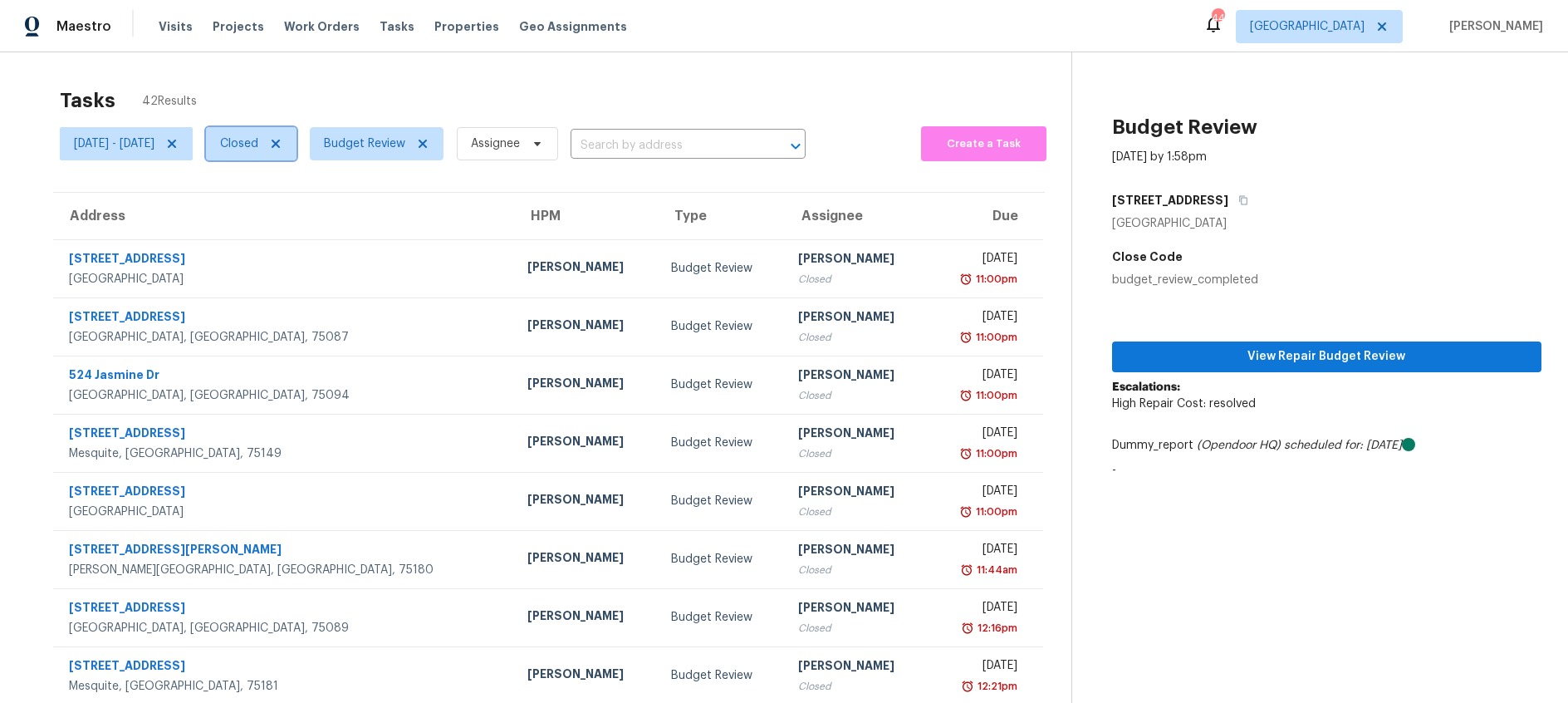
click at [282, 143] on icon at bounding box center [275, 143] width 13 height 13
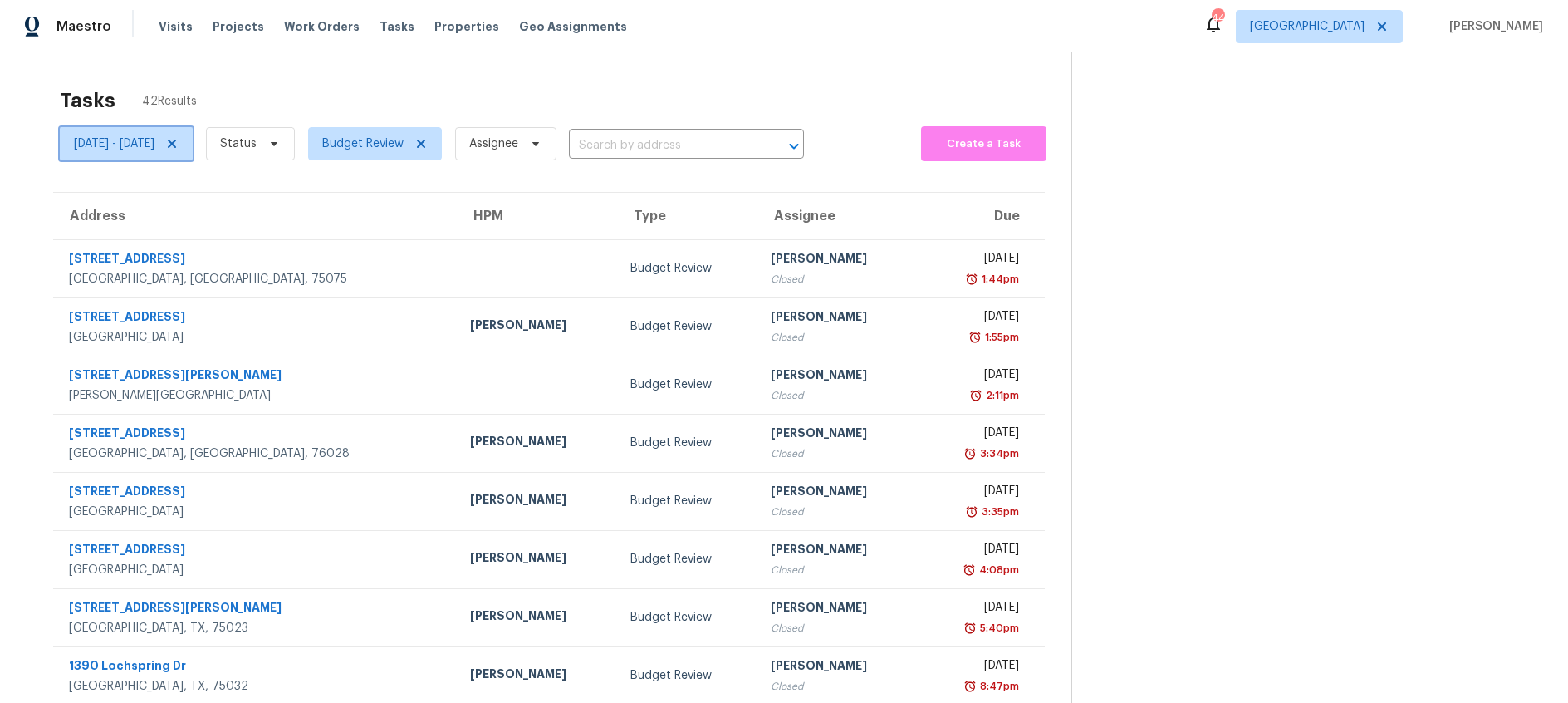
click at [179, 145] on icon at bounding box center [172, 143] width 13 height 13
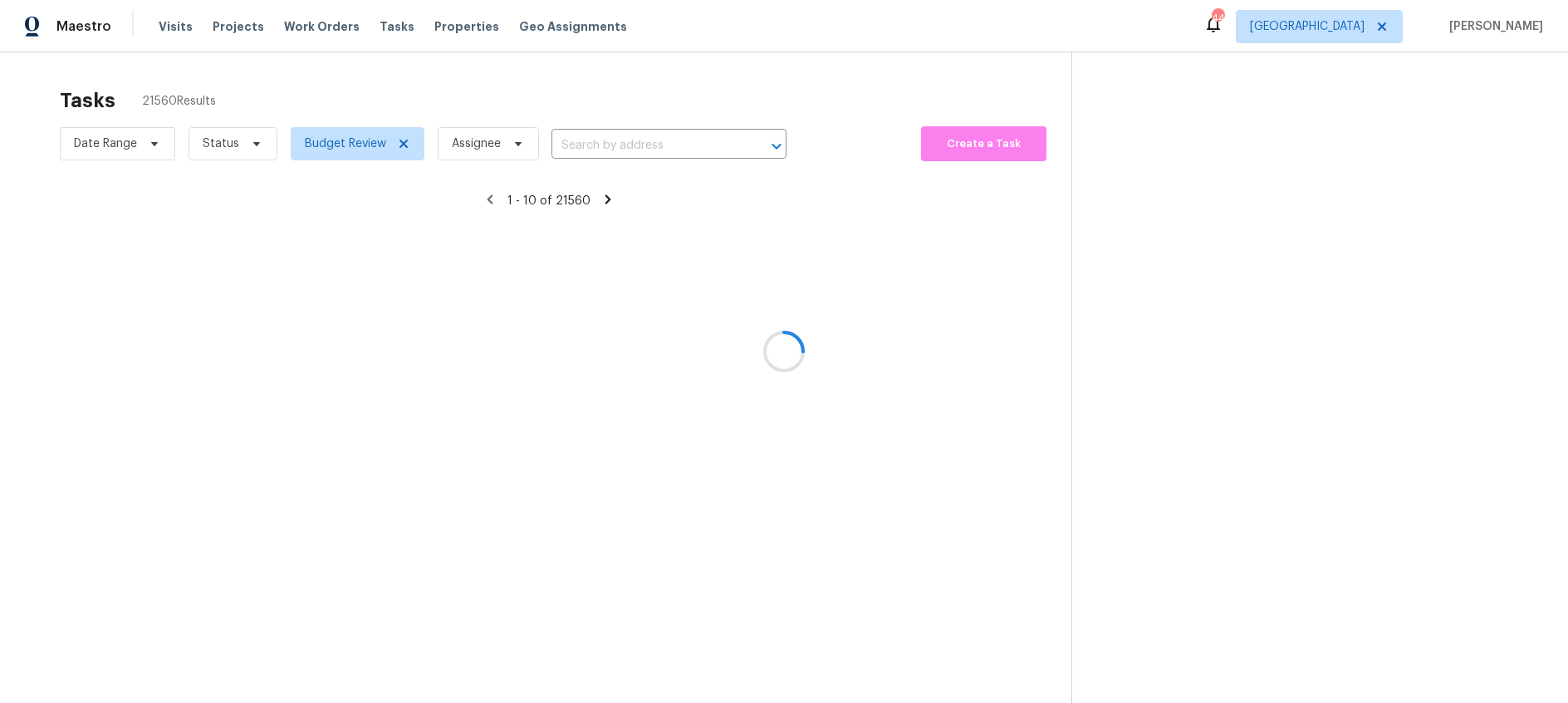
click at [389, 143] on div at bounding box center [784, 351] width 1568 height 703
click at [355, 143] on div at bounding box center [784, 351] width 1568 height 703
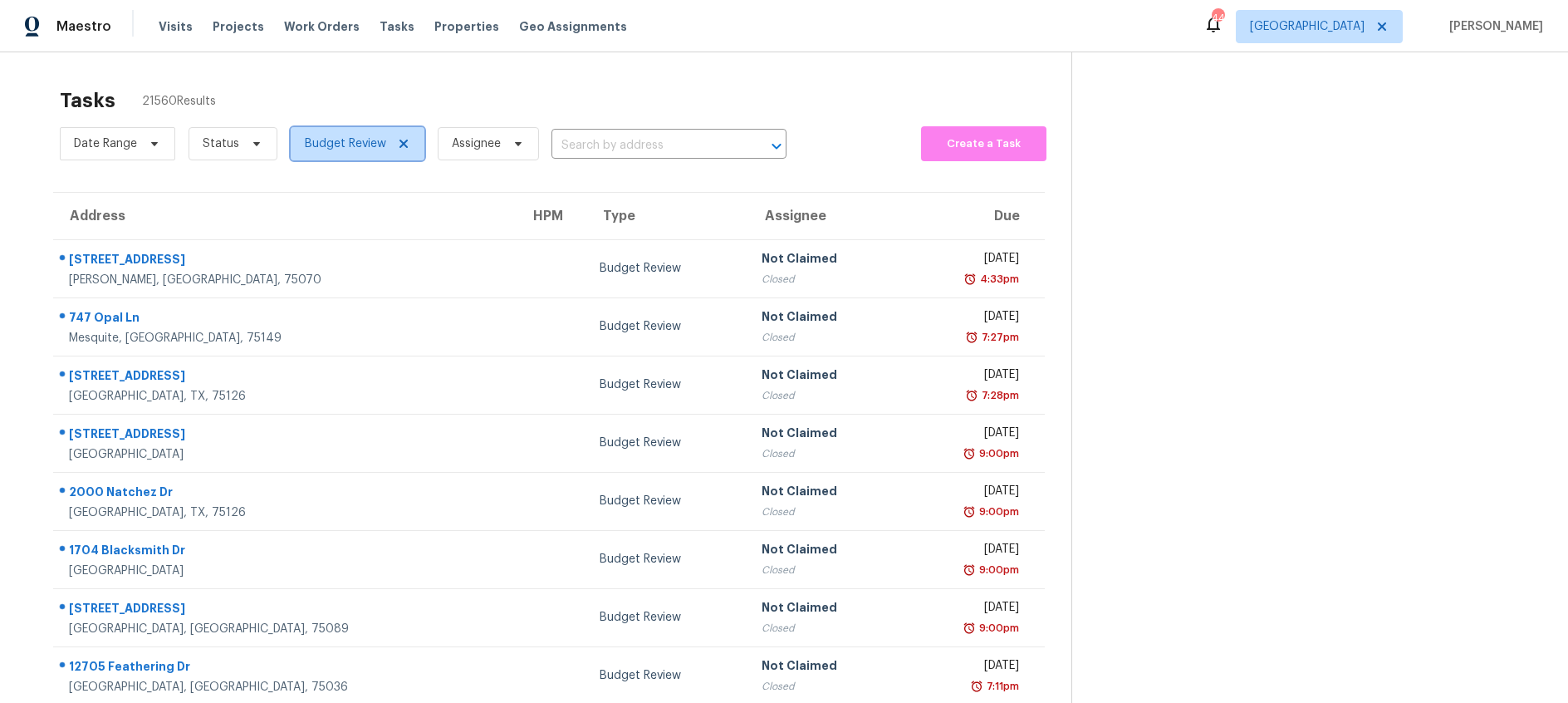
click at [355, 143] on span "Budget Review" at bounding box center [345, 143] width 81 height 16
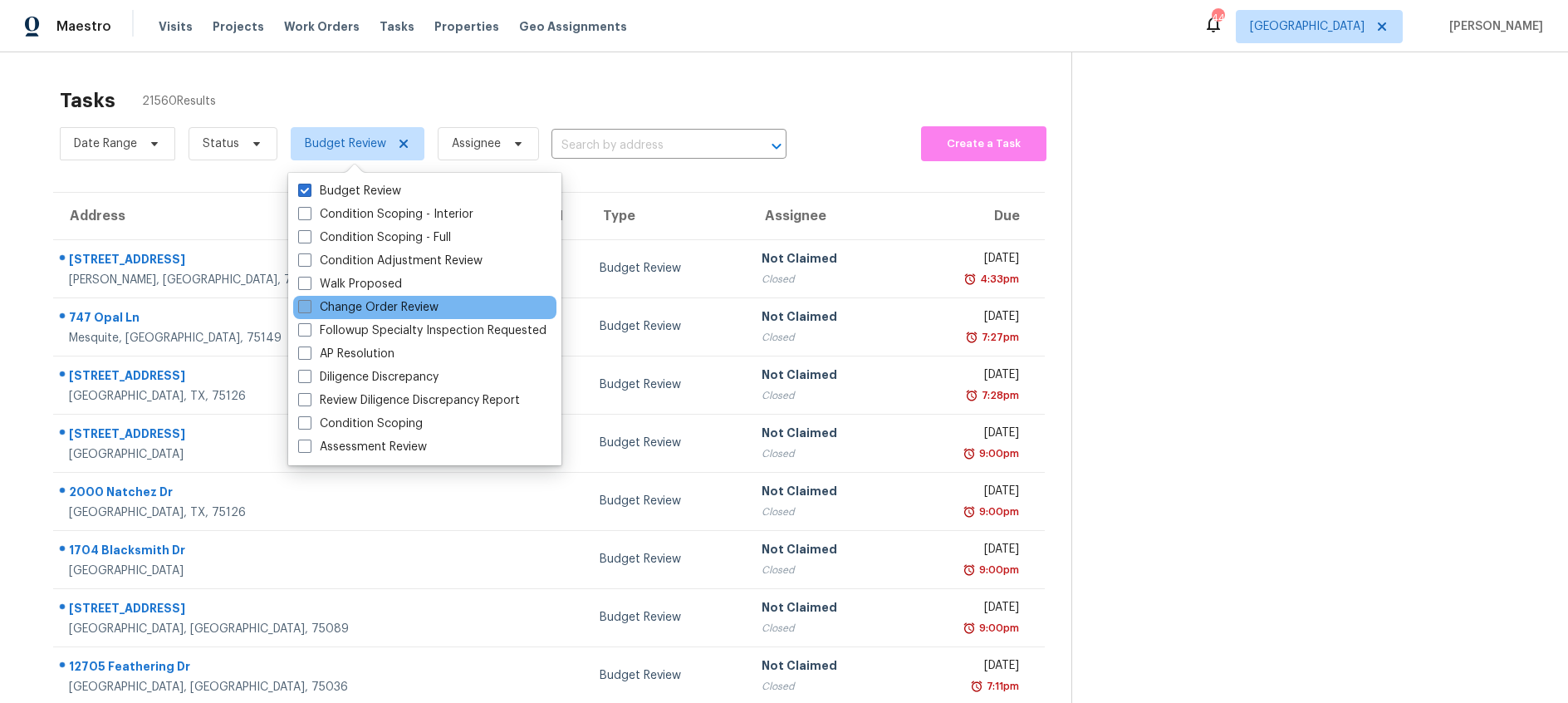
click at [308, 307] on span at bounding box center [305, 307] width 13 height 13
click at [308, 307] on input "Change Order Review" at bounding box center [303, 304] width 11 height 11
checkbox input "true"
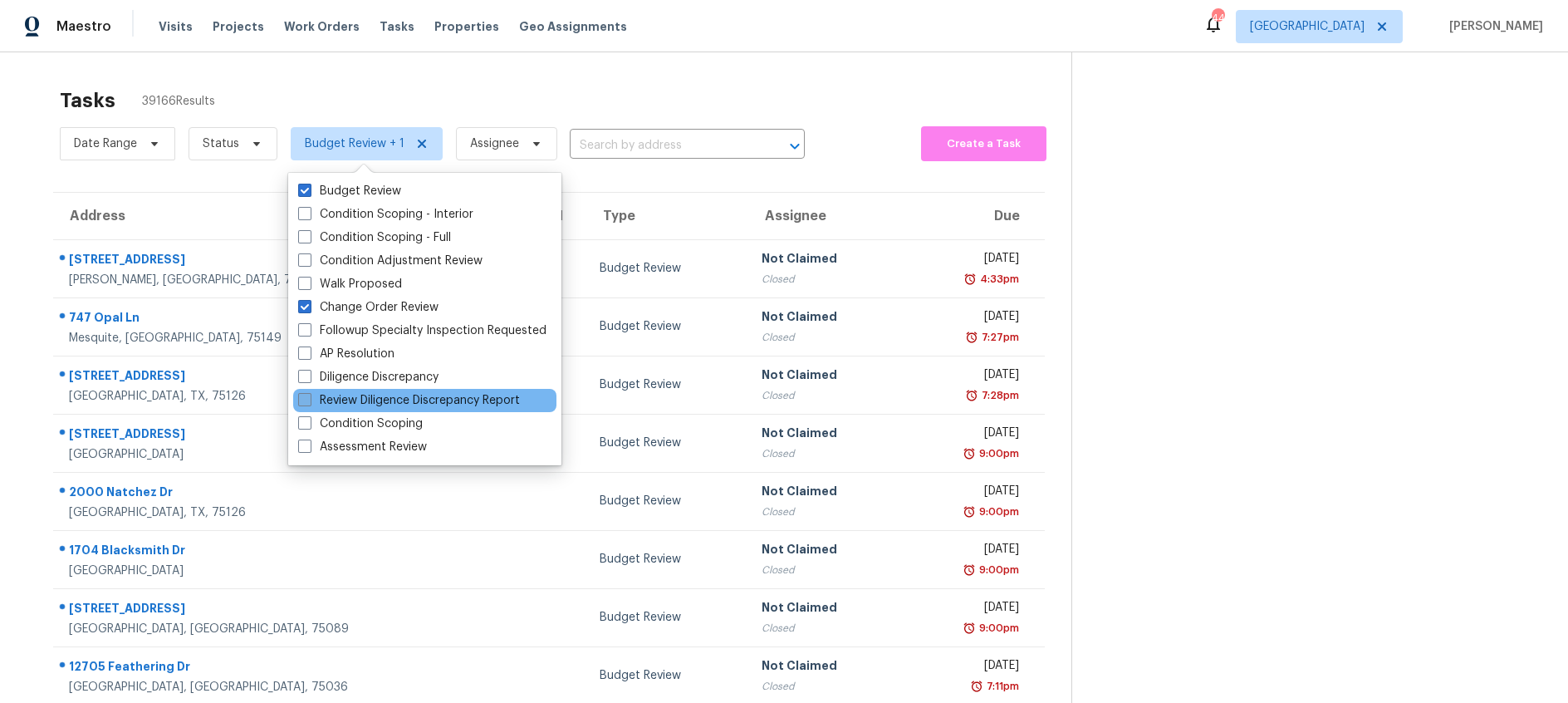
click at [307, 396] on span at bounding box center [305, 400] width 13 height 13
click at [307, 396] on input "Review Diligence Discrepancy Report" at bounding box center [303, 397] width 11 height 11
checkbox input "true"
click at [31, 264] on div "Address HPM Type Assignee Due 4709 Maidstone Way McKinney, TX, 75070 Budget Rev…" at bounding box center [549, 507] width 1045 height 629
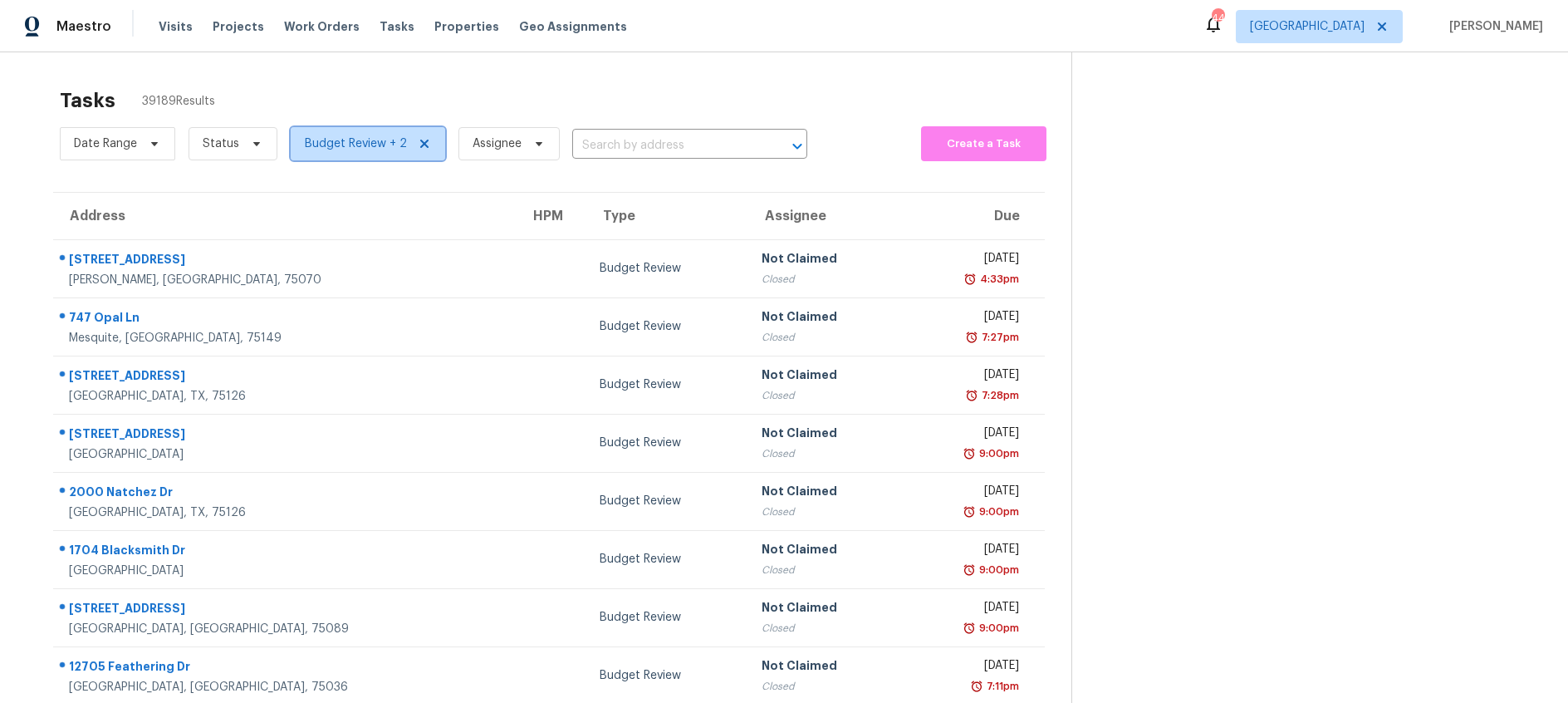
click at [359, 147] on span "Budget Review + 2" at bounding box center [356, 143] width 102 height 16
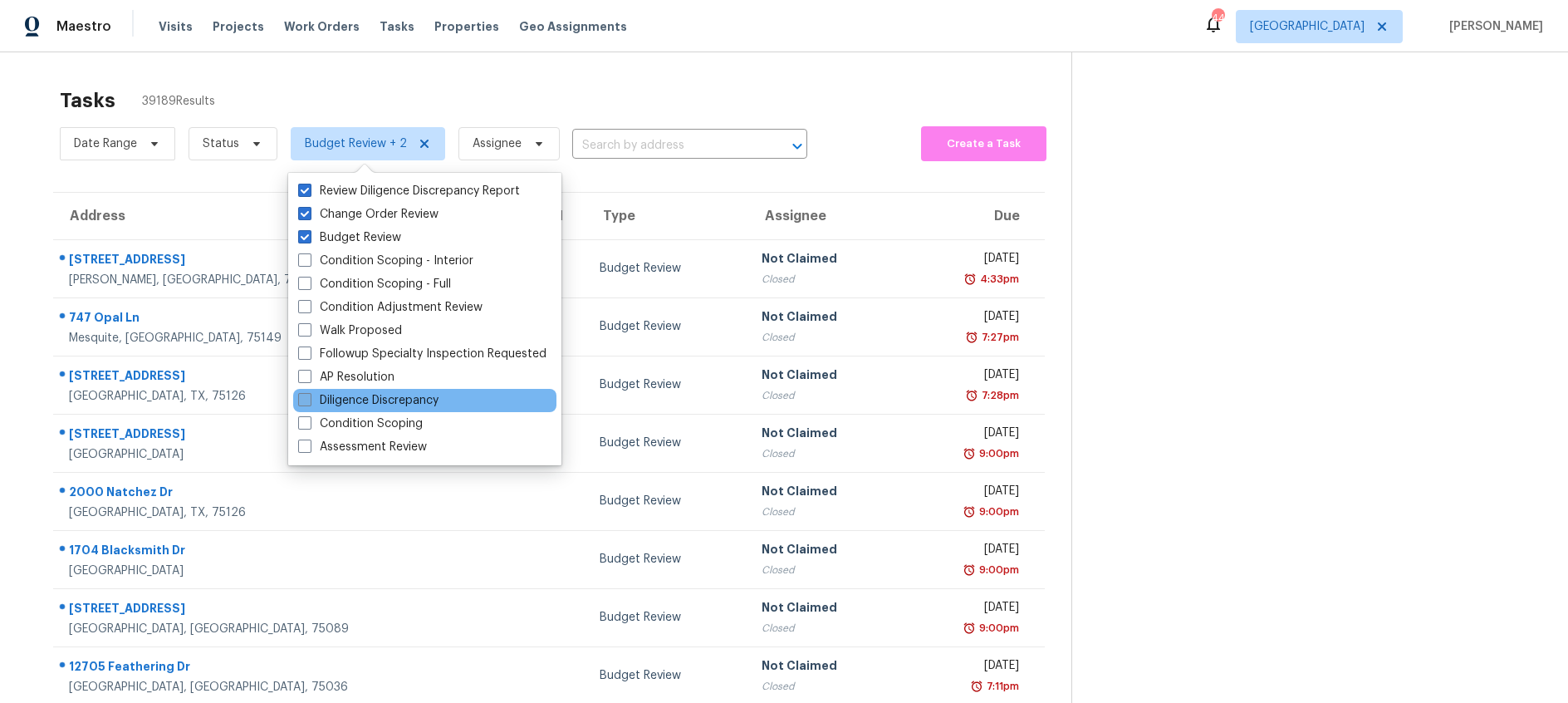
click at [305, 399] on span at bounding box center [305, 400] width 13 height 13
click at [305, 399] on input "Diligence Discrepancy" at bounding box center [303, 397] width 11 height 11
checkbox input "true"
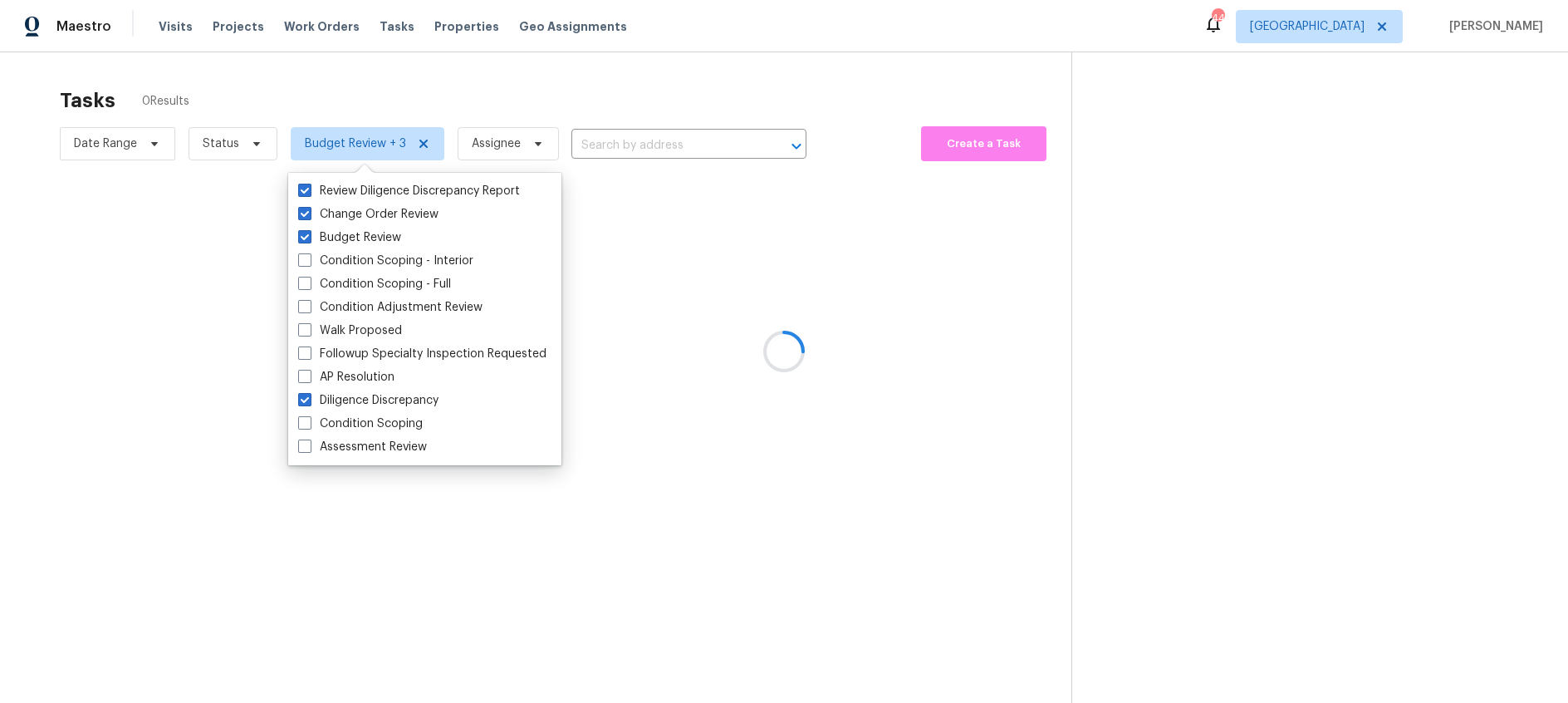
click at [293, 55] on div at bounding box center [784, 351] width 1568 height 703
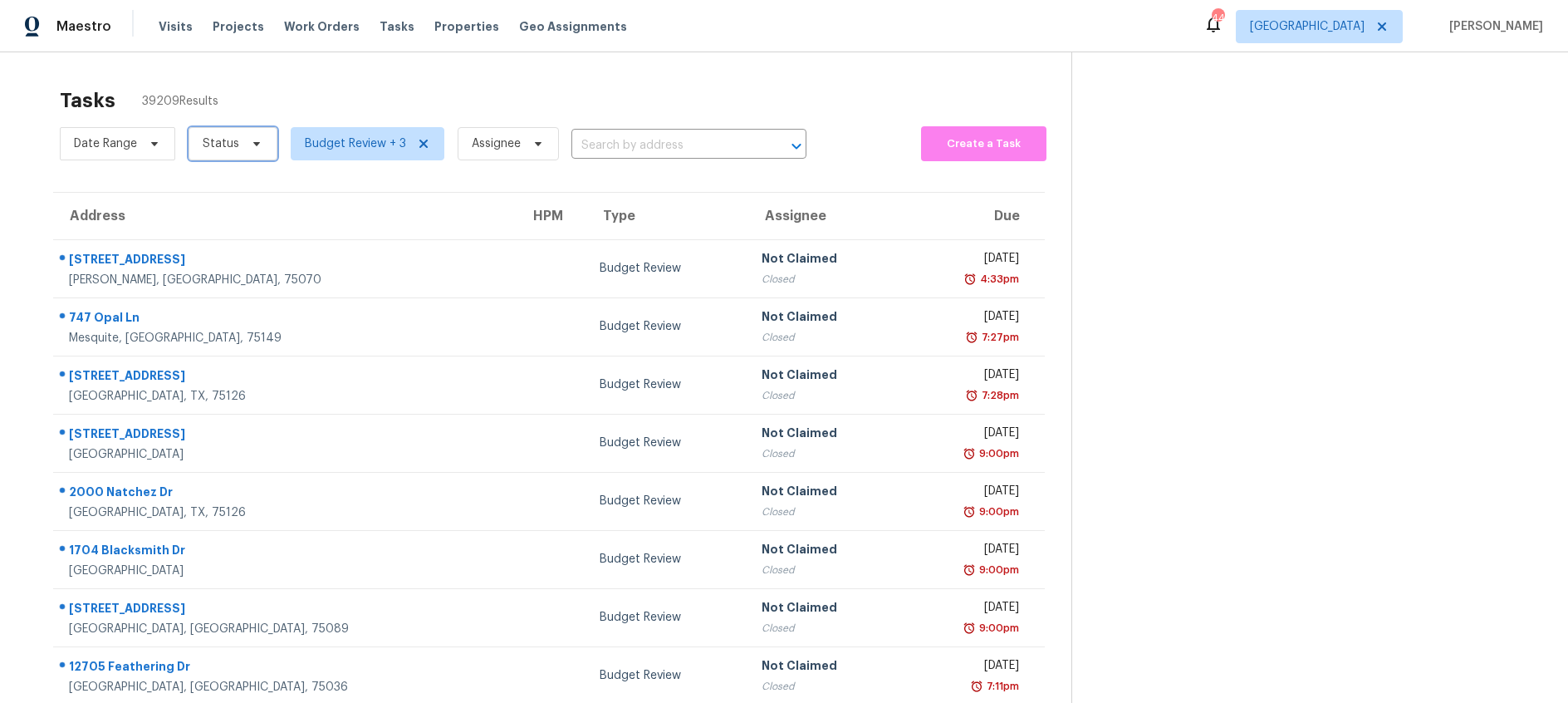
click at [245, 145] on span at bounding box center [253, 143] width 18 height 13
click at [208, 211] on span at bounding box center [205, 213] width 13 height 13
click at [208, 211] on input "Open" at bounding box center [203, 210] width 11 height 11
checkbox input "true"
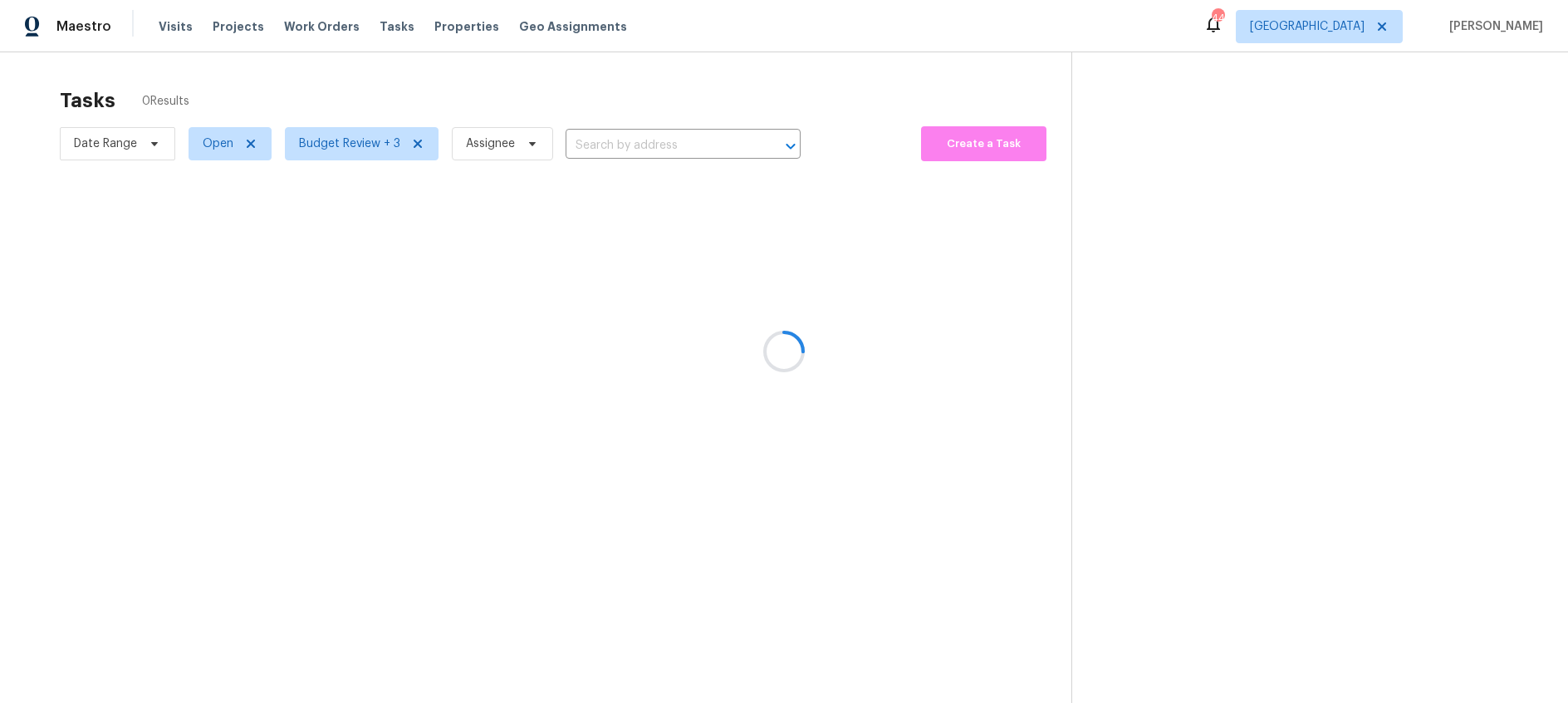
click at [326, 55] on div at bounding box center [784, 351] width 1568 height 703
